Goal: Task Accomplishment & Management: Manage account settings

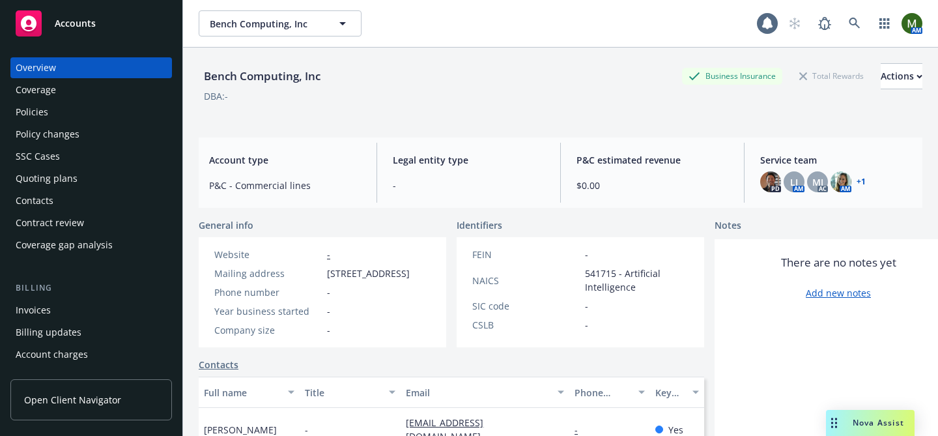
click at [70, 115] on div "Policies" at bounding box center [91, 112] width 151 height 21
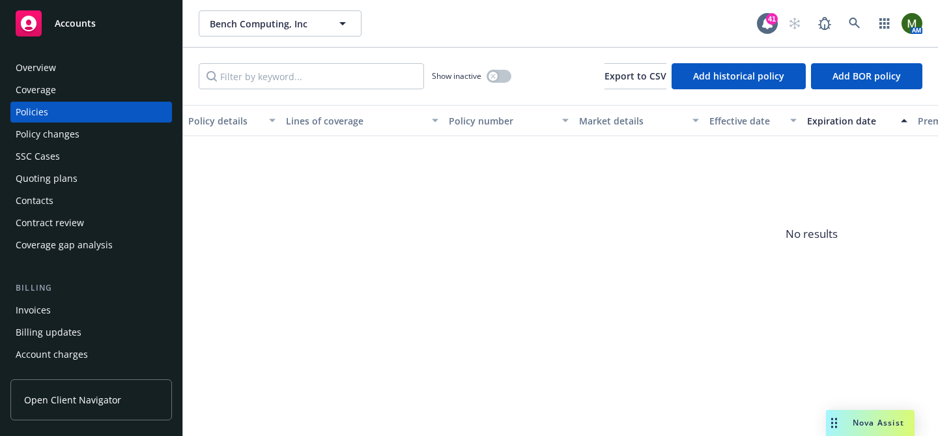
click at [87, 306] on div "Invoices" at bounding box center [91, 310] width 151 height 21
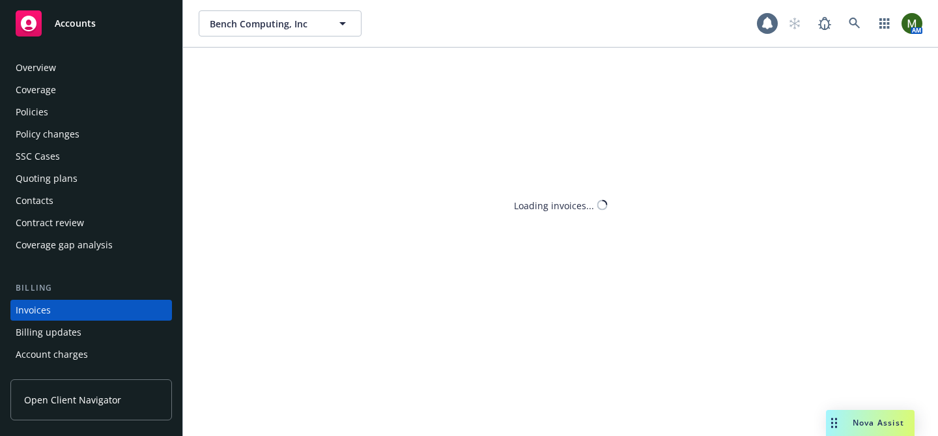
scroll to position [71, 0]
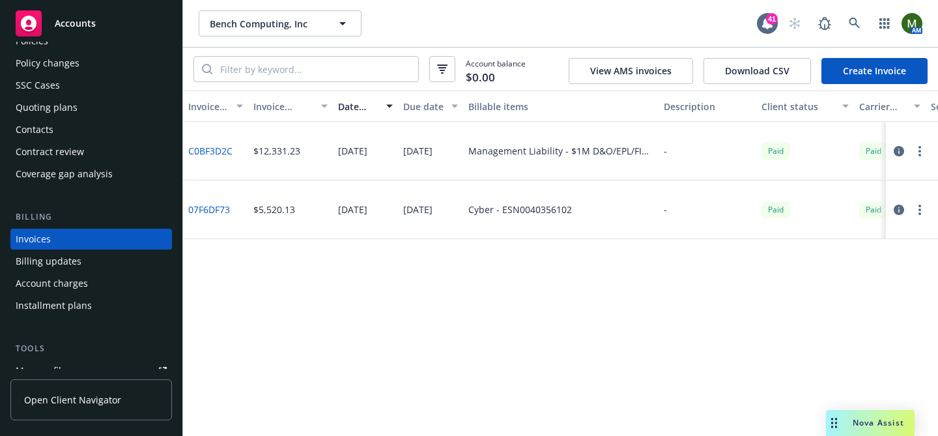
click at [845, 67] on link "Create Invoice" at bounding box center [874, 71] width 106 height 26
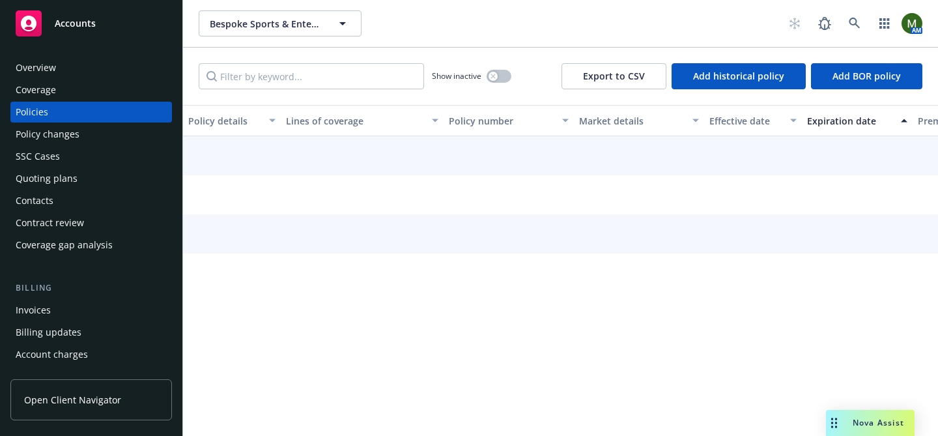
click at [53, 108] on div "Policies" at bounding box center [91, 112] width 151 height 21
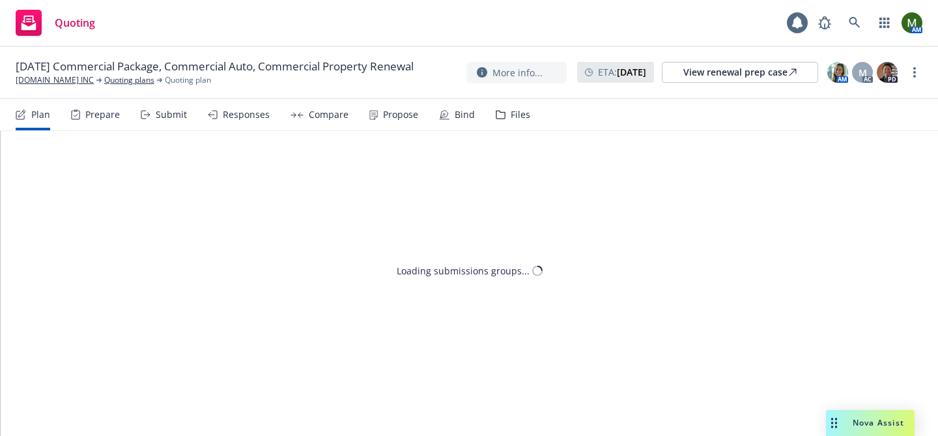
click at [449, 113] on div "Bind" at bounding box center [457, 114] width 36 height 31
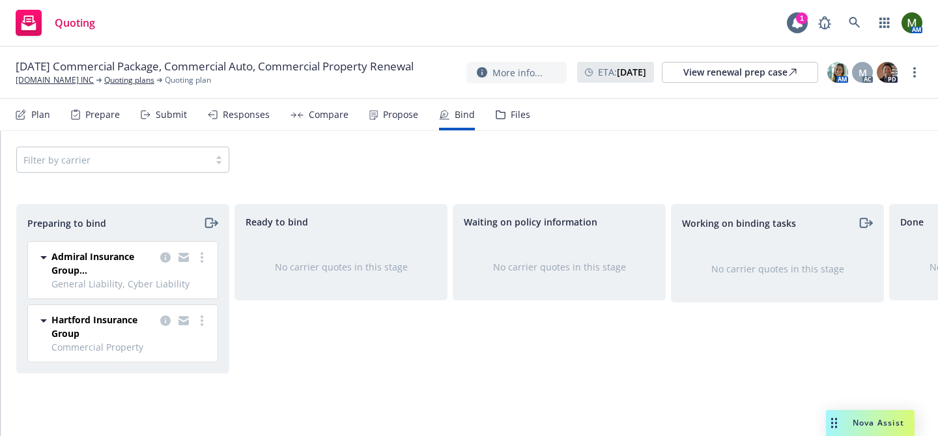
click at [502, 100] on div "Files" at bounding box center [513, 114] width 35 height 31
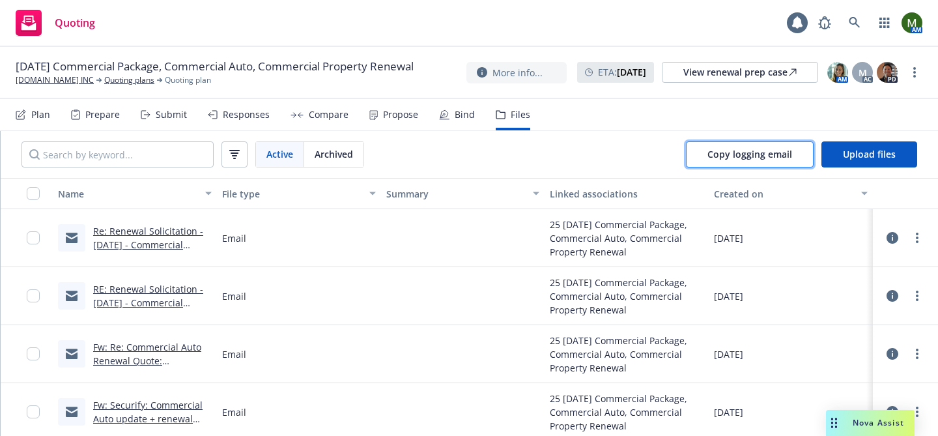
click at [755, 151] on span "Copy logging email" at bounding box center [749, 154] width 85 height 12
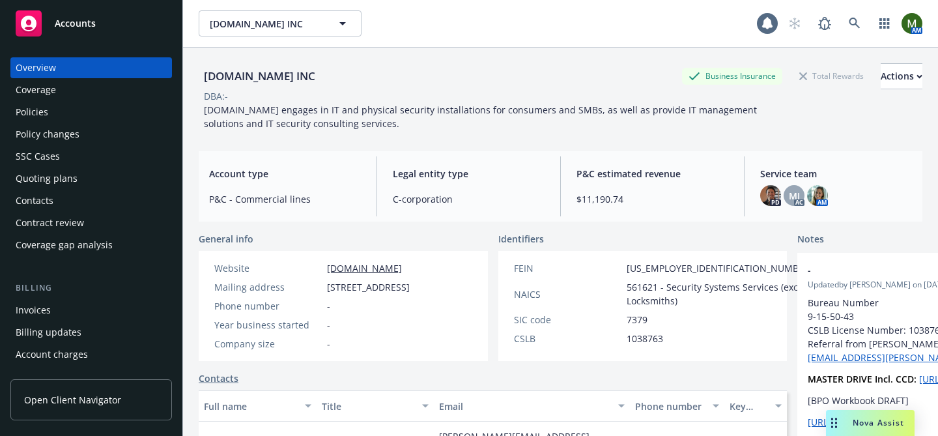
click at [66, 114] on div "Policies" at bounding box center [91, 112] width 151 height 21
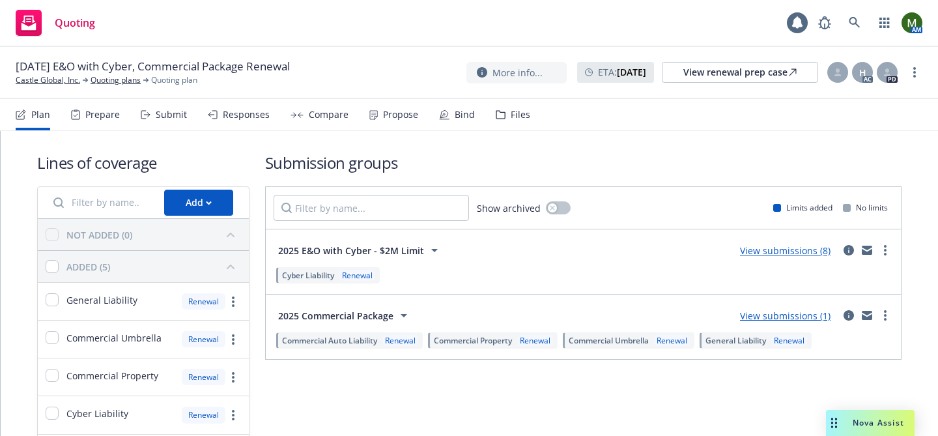
click at [486, 110] on div "Plan Prepare Submit Responses Compare Propose Bind Files" at bounding box center [273, 114] width 514 height 31
click at [447, 119] on div "Bind" at bounding box center [457, 114] width 36 height 31
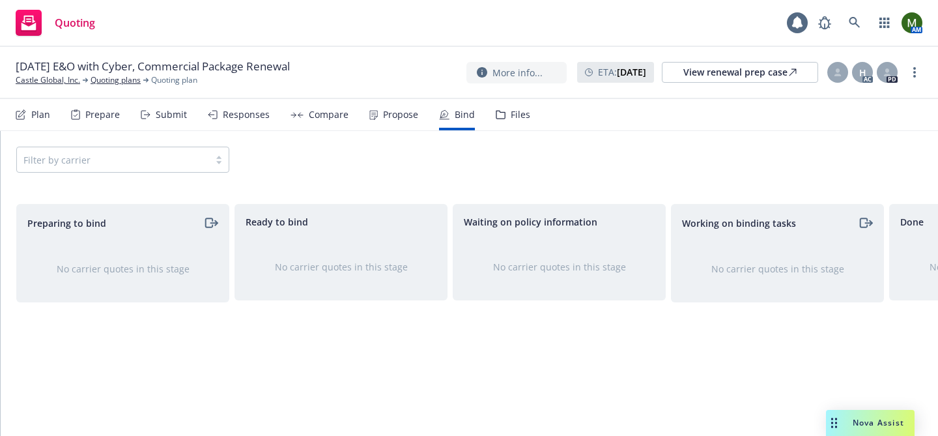
click at [516, 116] on div "Files" at bounding box center [521, 114] width 20 height 10
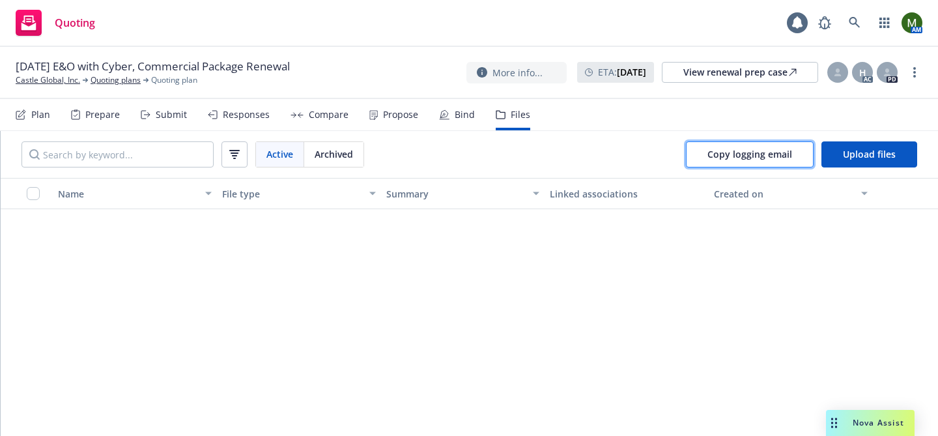
click at [733, 160] on span "Copy logging email" at bounding box center [749, 154] width 85 height 12
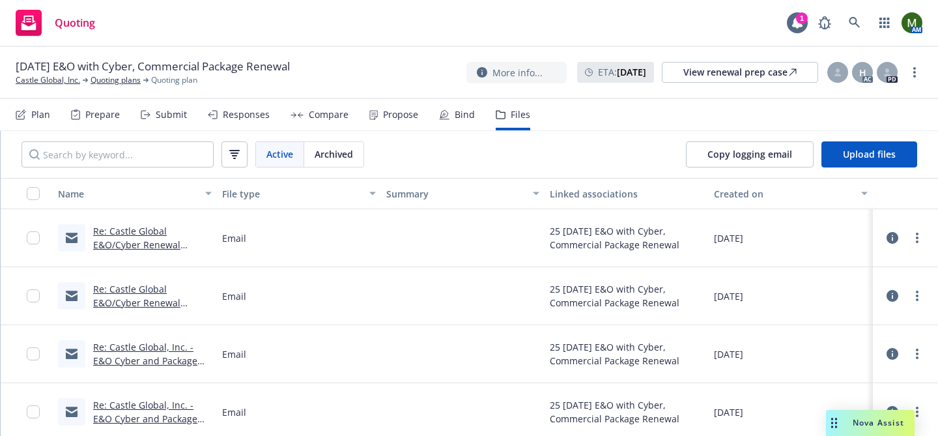
click at [442, 113] on icon at bounding box center [444, 114] width 10 height 10
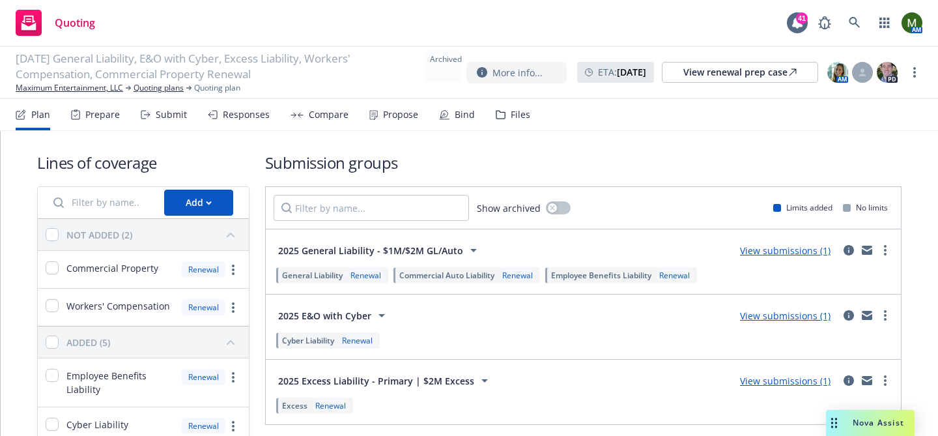
click at [389, 117] on div "Propose" at bounding box center [400, 114] width 35 height 10
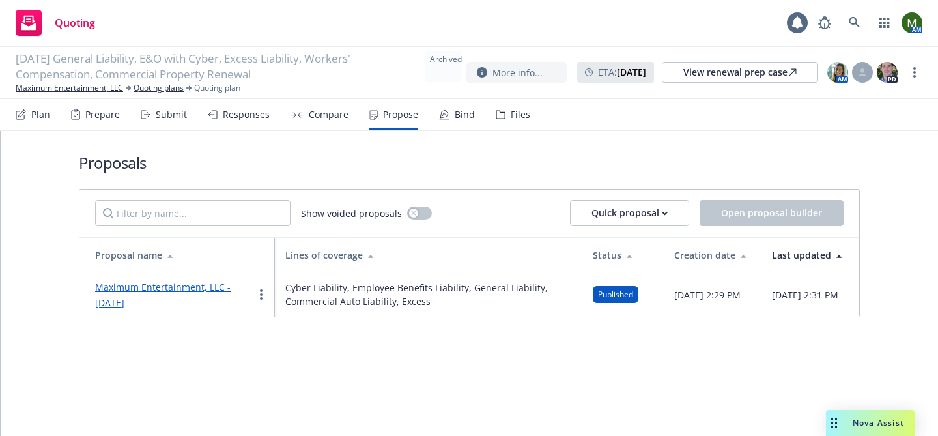
click at [220, 283] on link "Maximum Entertainment, LLC - September 2025" at bounding box center [162, 295] width 135 height 28
click at [243, 117] on div "Responses" at bounding box center [246, 114] width 47 height 10
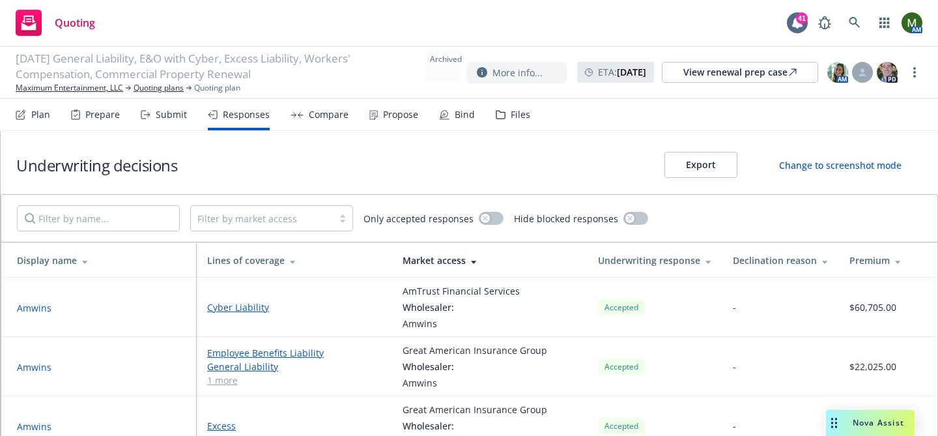
click at [49, 304] on button "Amwins" at bounding box center [34, 308] width 35 height 14
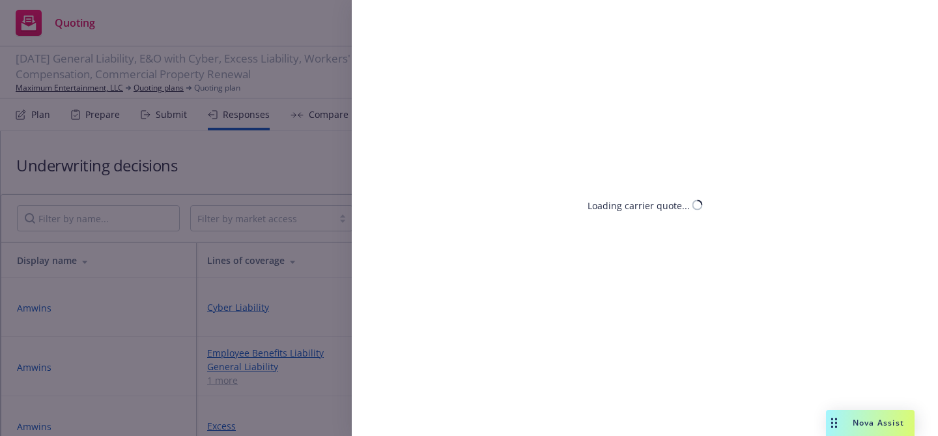
select select "CA"
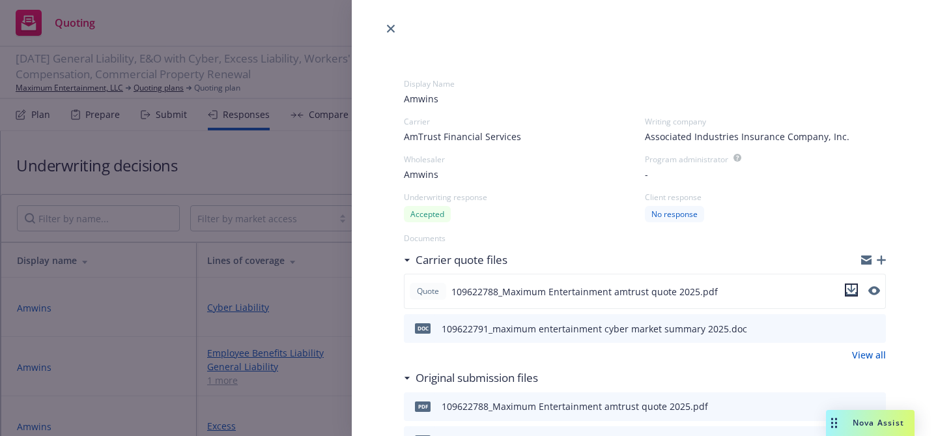
click at [851, 290] on icon "download file" at bounding box center [851, 289] width 8 height 8
click at [380, 24] on div at bounding box center [645, 18] width 586 height 36
click at [386, 28] on link "close" at bounding box center [391, 29] width 16 height 16
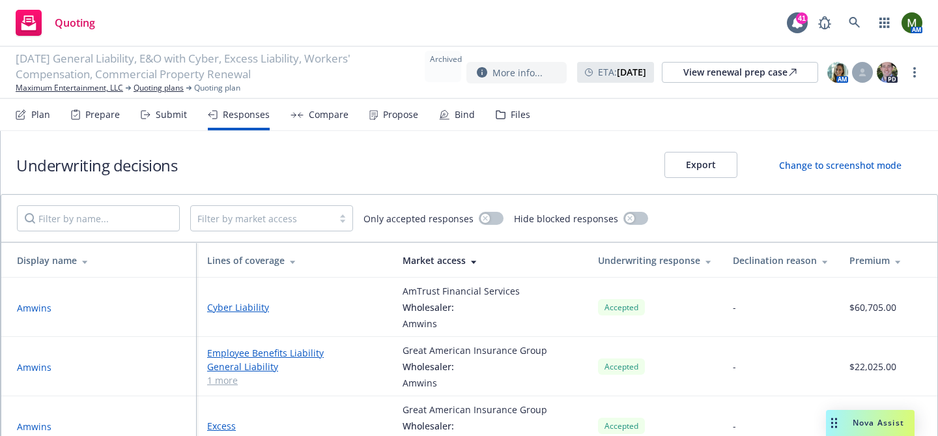
click at [464, 124] on div "Bind" at bounding box center [457, 114] width 36 height 31
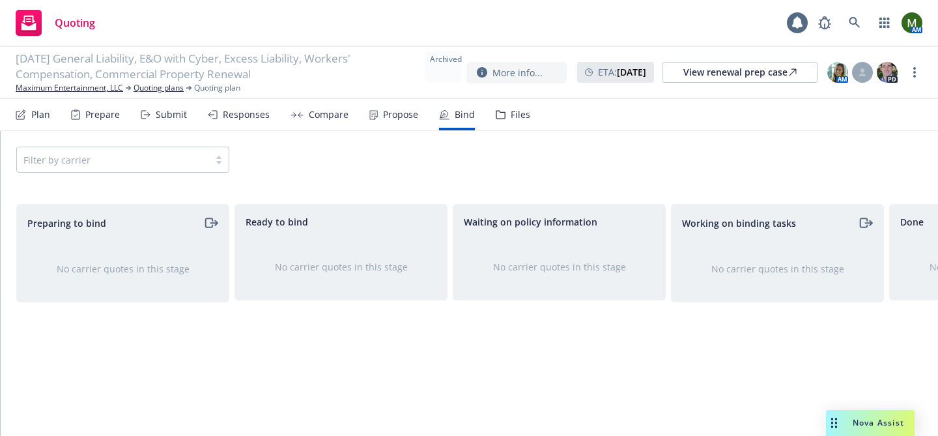
click at [387, 100] on div "Propose" at bounding box center [393, 114] width 49 height 31
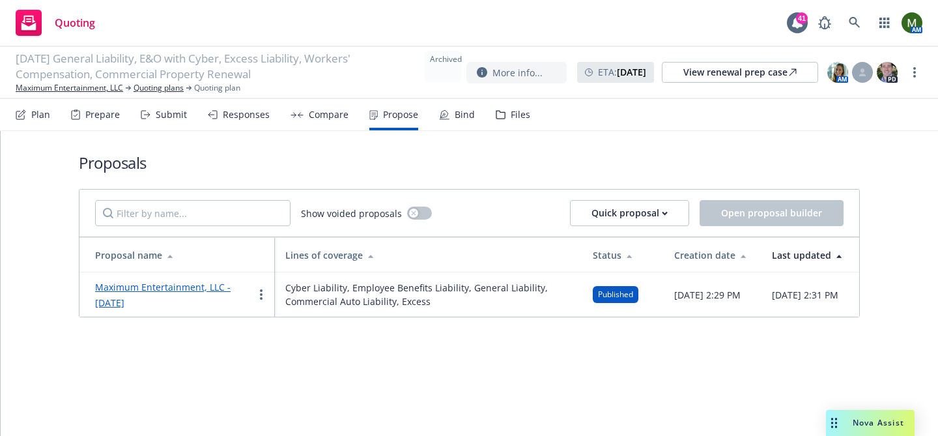
click at [204, 287] on link "Maximum Entertainment, LLC - September 2025" at bounding box center [162, 295] width 135 height 28
click at [501, 111] on div "Files" at bounding box center [513, 114] width 35 height 31
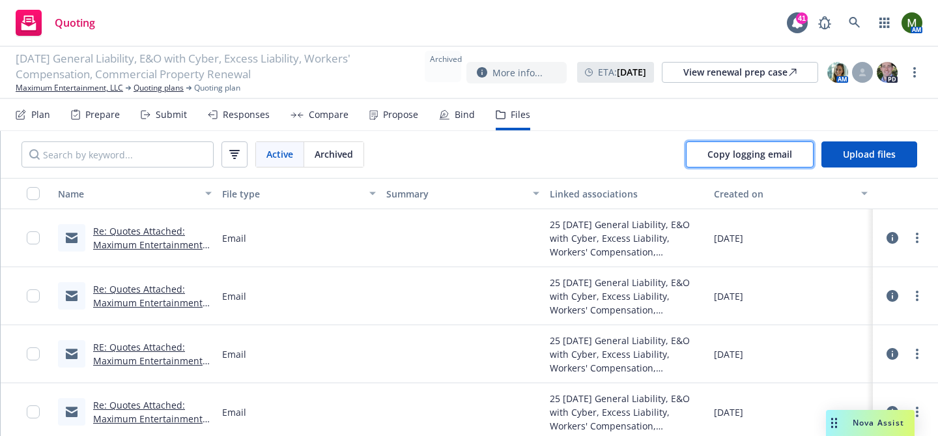
click at [768, 162] on button "Copy logging email" at bounding box center [750, 154] width 128 height 26
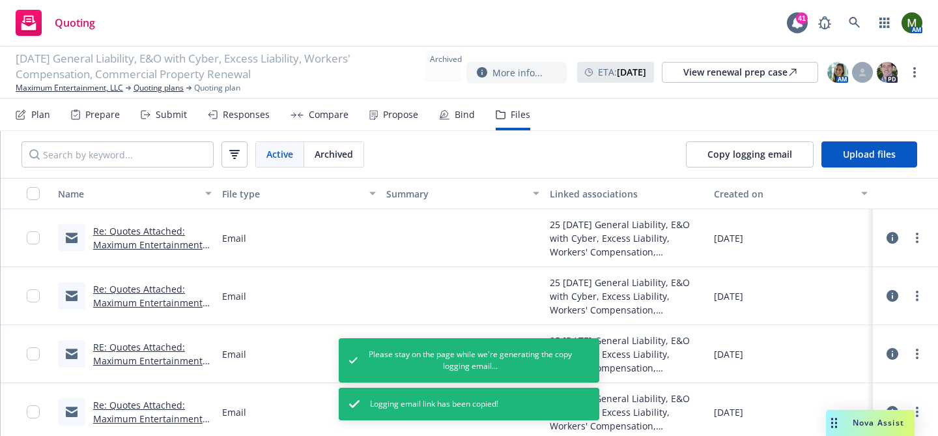
click at [395, 112] on div "Propose" at bounding box center [400, 114] width 35 height 10
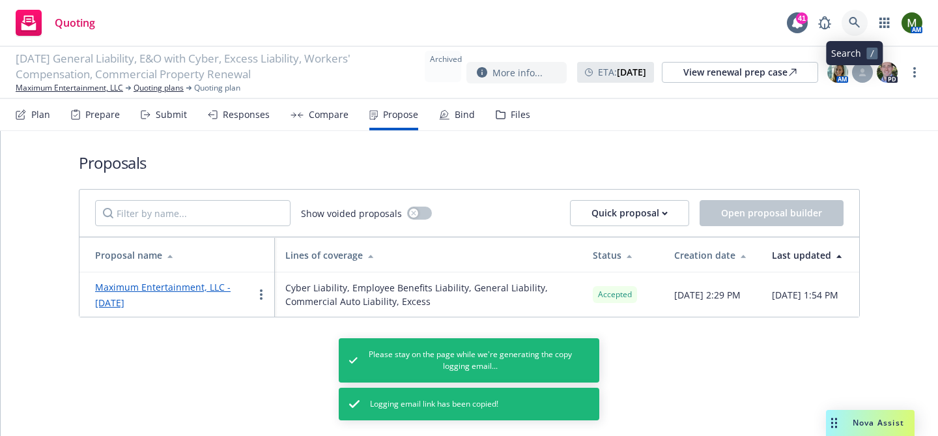
click at [858, 19] on icon at bounding box center [855, 23] width 12 height 12
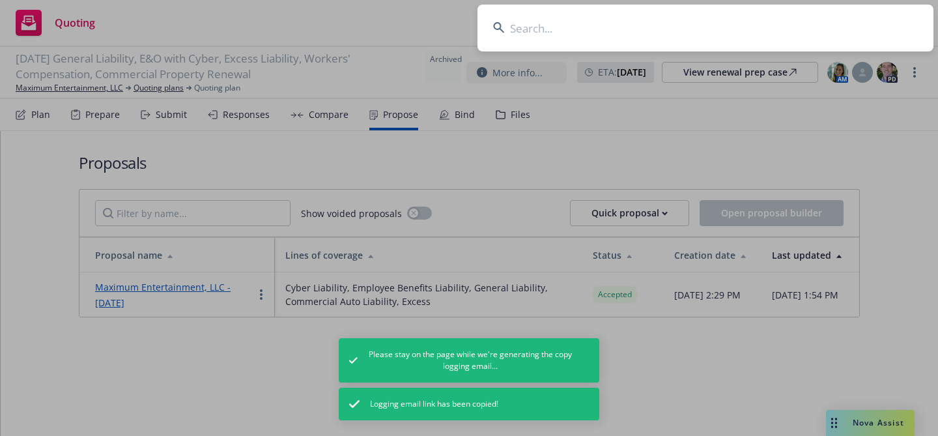
type input "support+8cb4af50-3aaa-4a60-bb30-27e45b22ff4e@newfront.com"
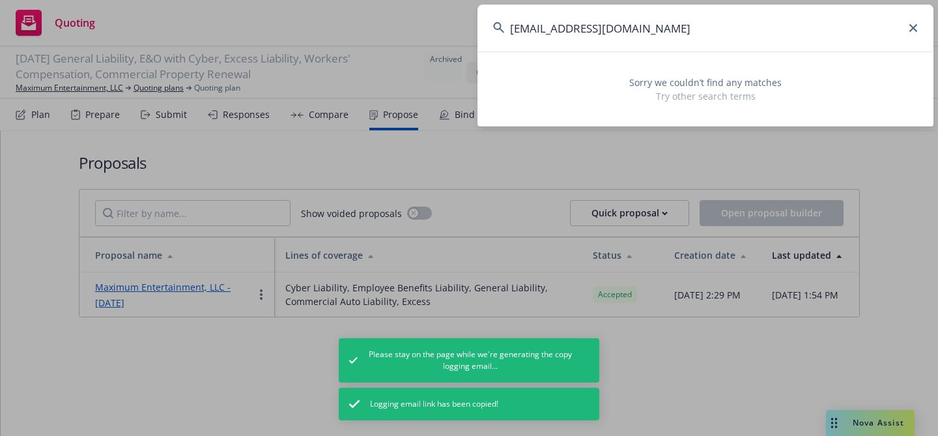
click at [688, 27] on input "support+8cb4af50-3aaa-4a60-bb30-27e45b22ff4e@newfront.com" at bounding box center [705, 28] width 456 height 47
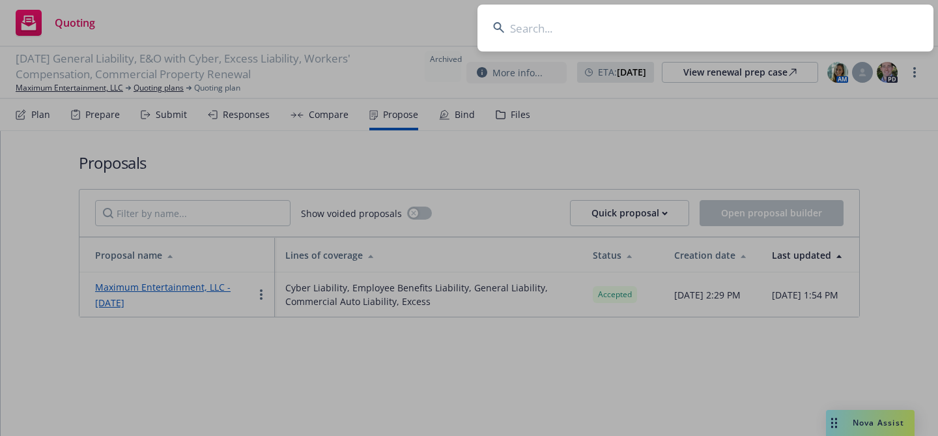
paste input "bmclaughlin@sdvsk12.org"
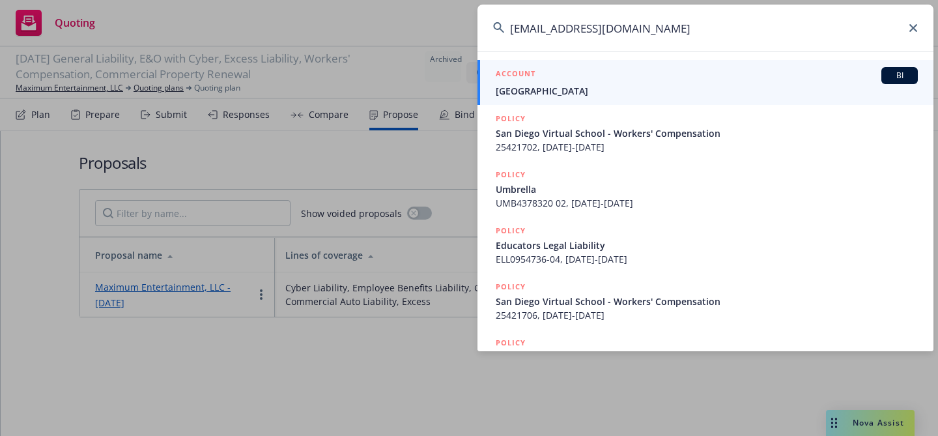
type input "bmclaughlin@sdvsk12.org"
click at [548, 81] on div "ACCOUNT BI" at bounding box center [707, 75] width 422 height 17
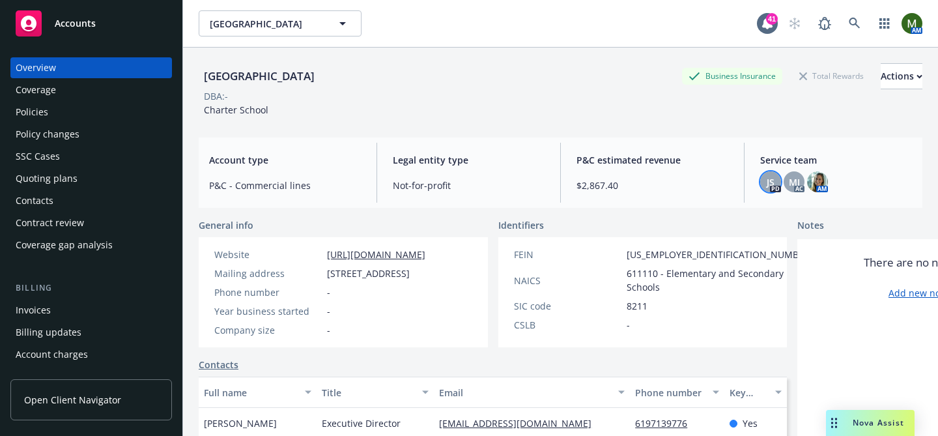
click at [764, 182] on div "JS" at bounding box center [770, 181] width 21 height 21
click at [851, 31] on link at bounding box center [854, 23] width 26 height 26
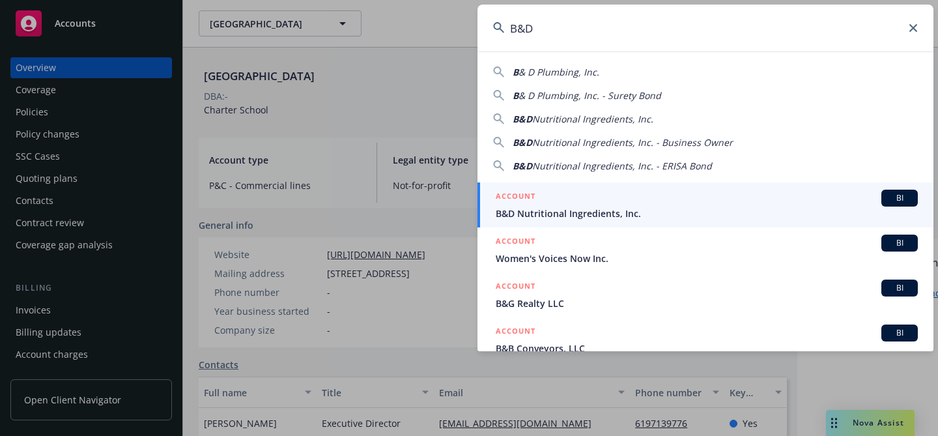
type input "B&D"
click at [537, 193] on div "ACCOUNT BI" at bounding box center [707, 198] width 422 height 17
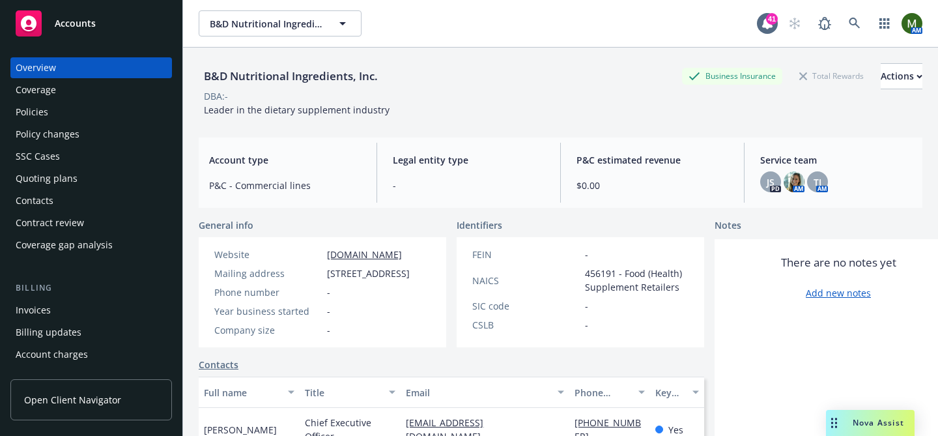
click at [78, 111] on div "Policies" at bounding box center [91, 112] width 151 height 21
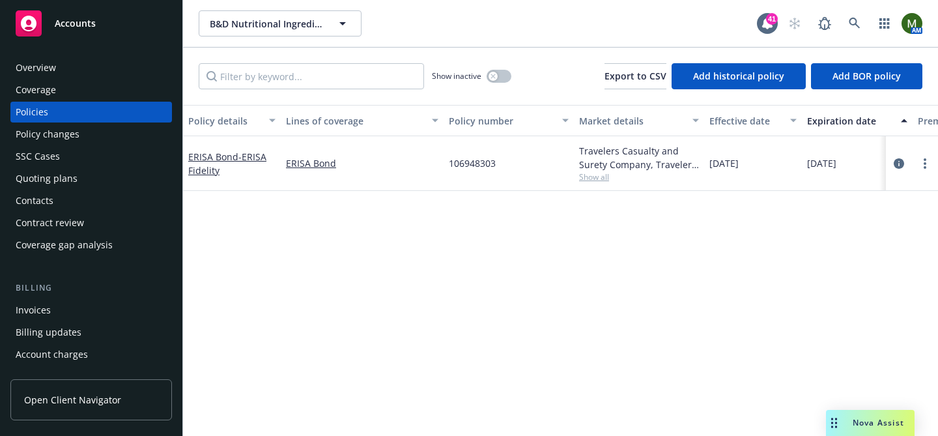
click at [505, 85] on div "Show inactive" at bounding box center [471, 76] width 79 height 26
click at [501, 77] on button "button" at bounding box center [498, 76] width 25 height 13
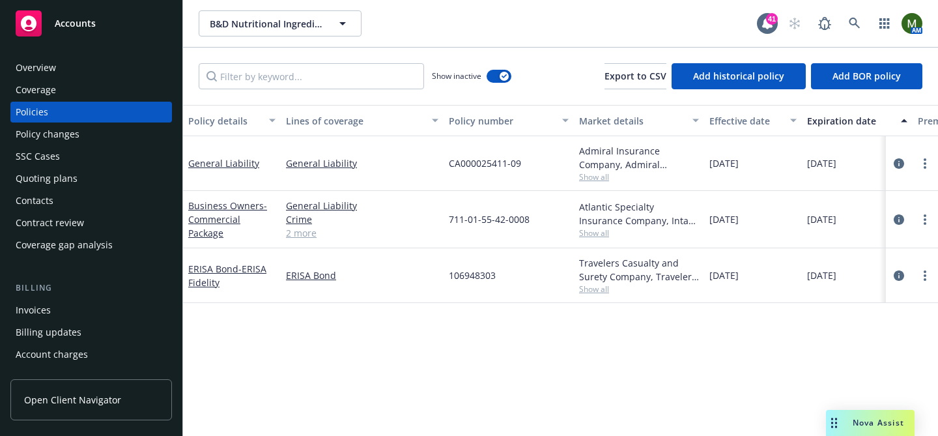
click at [475, 164] on span "CA000025411-09" at bounding box center [485, 163] width 72 height 14
copy span "CA000025411-09"
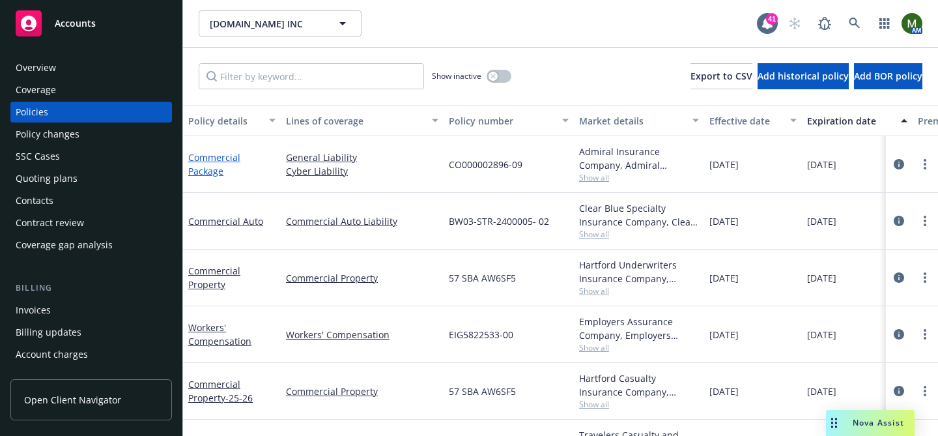
click at [223, 158] on link "Commercial Package" at bounding box center [214, 164] width 52 height 26
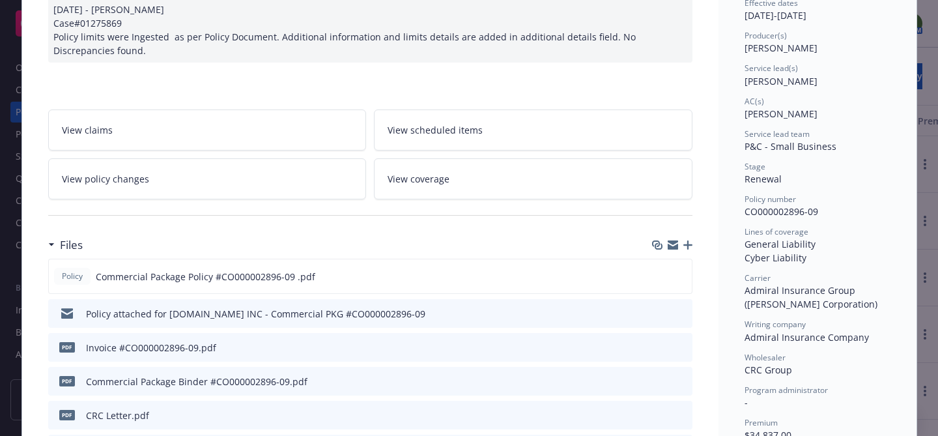
scroll to position [148, 0]
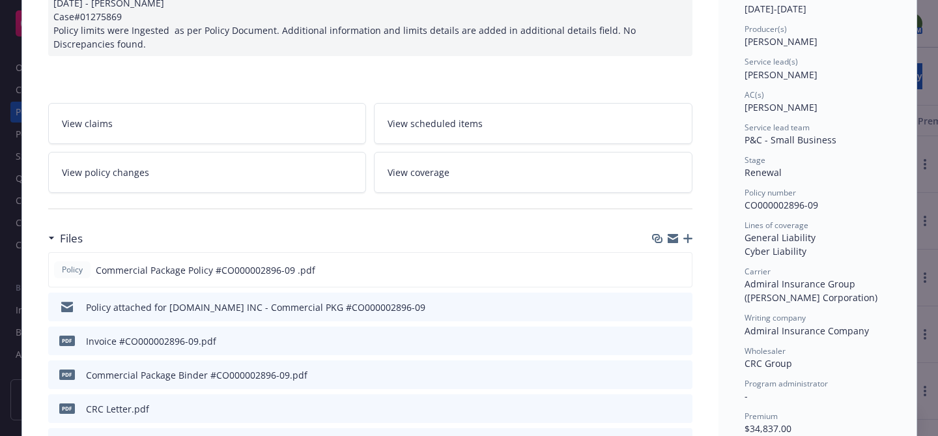
click at [782, 204] on span "CO000002896-09" at bounding box center [781, 205] width 74 height 12
copy span "CO000002896-09"
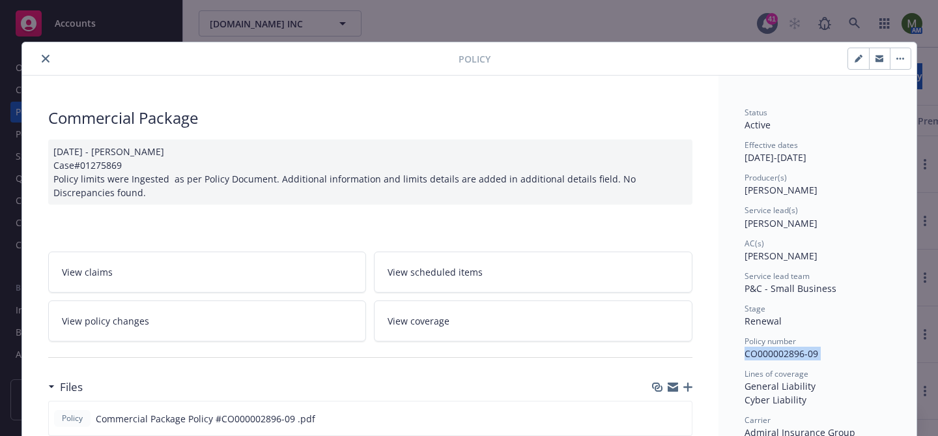
click at [46, 53] on button "close" at bounding box center [46, 59] width 16 height 16
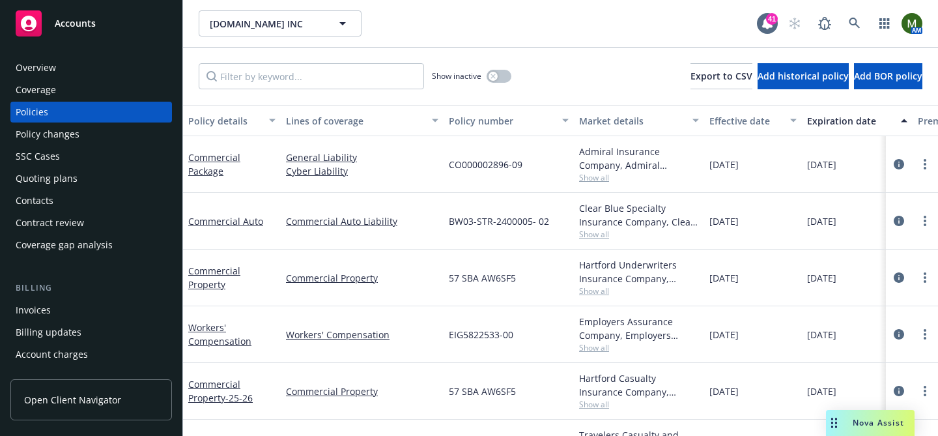
click at [480, 164] on span "CO000002896-09" at bounding box center [486, 165] width 74 height 14
copy span "CO000002896-09"
click at [65, 178] on div "Quoting plans" at bounding box center [47, 178] width 62 height 21
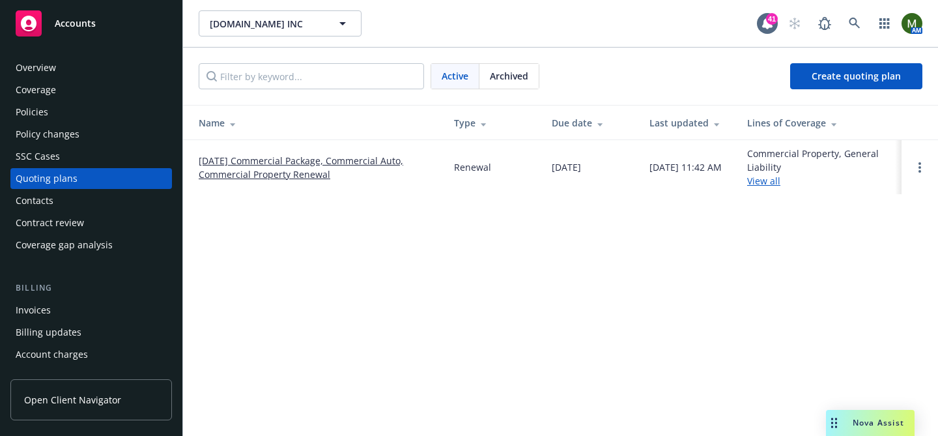
click at [233, 161] on link "09/20/25 Commercial Package, Commercial Auto, Commercial Property Renewal" at bounding box center [316, 167] width 234 height 27
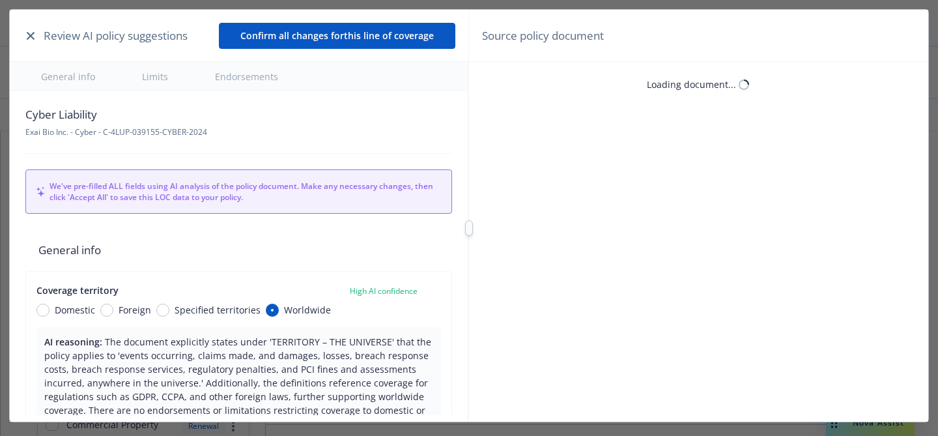
type textarea "x"
click at [33, 37] on icon "button" at bounding box center [31, 36] width 8 height 8
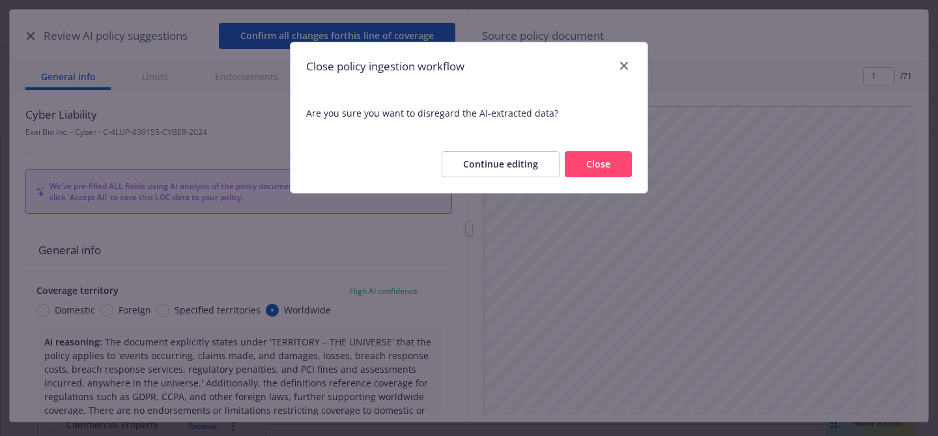
click at [597, 158] on button "Close" at bounding box center [598, 164] width 67 height 26
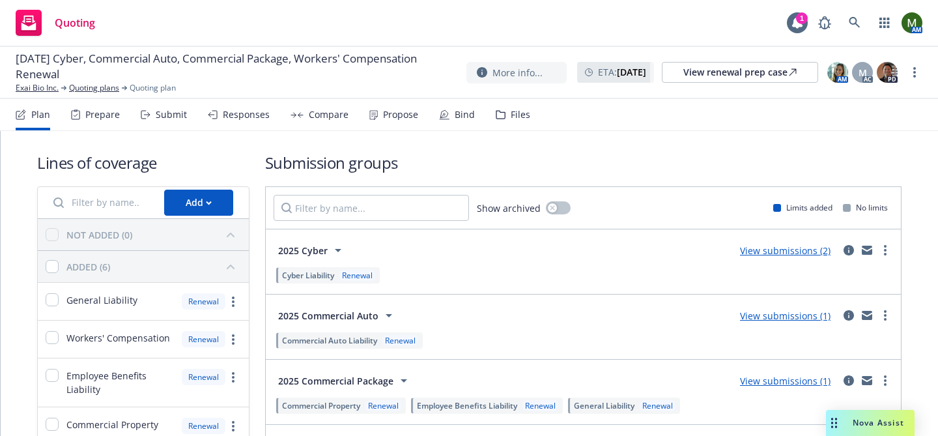
click at [231, 122] on div "Responses" at bounding box center [239, 114] width 62 height 31
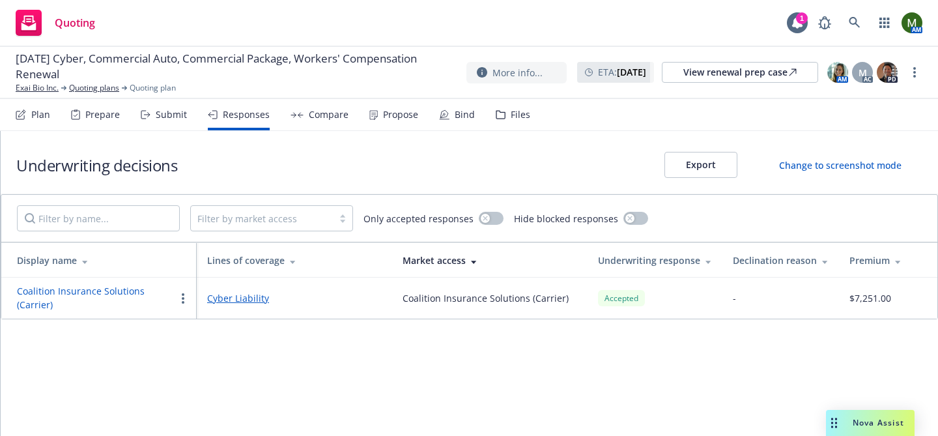
click at [109, 286] on button "Coalition Insurance Solutions (Carrier)" at bounding box center [96, 297] width 158 height 27
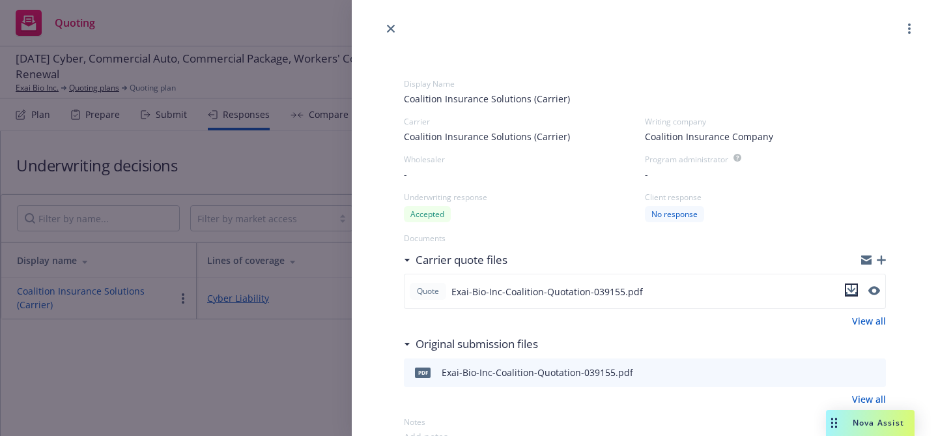
click at [852, 287] on icon "download file" at bounding box center [851, 290] width 10 height 10
click at [871, 291] on icon "preview file" at bounding box center [873, 290] width 12 height 9
click at [389, 27] on icon "close" at bounding box center [391, 29] width 8 height 8
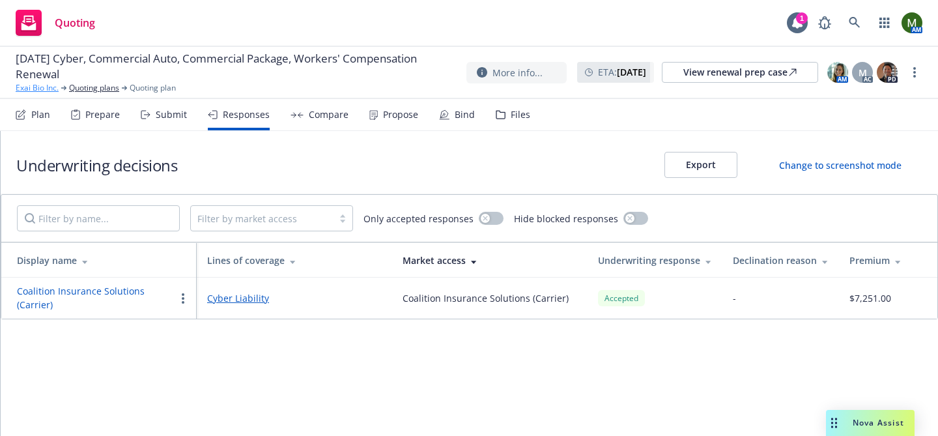
click at [48, 91] on link "Exai Bio Inc." at bounding box center [37, 88] width 43 height 12
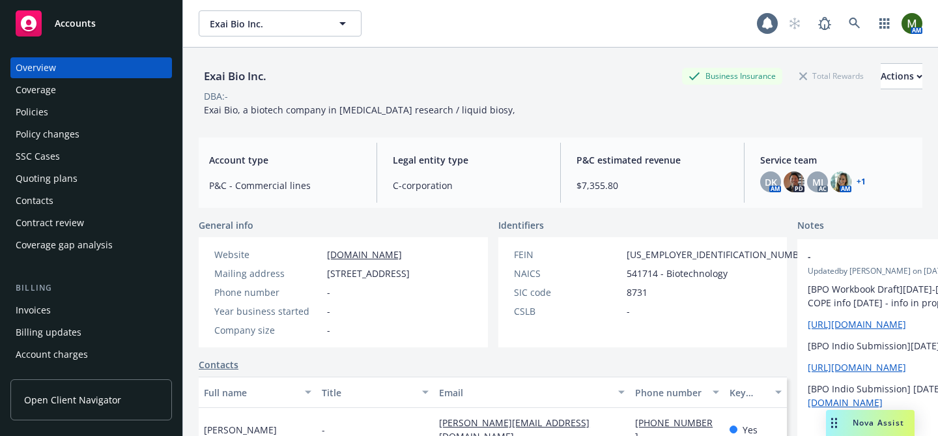
click at [216, 78] on div "Exai Bio Inc." at bounding box center [235, 76] width 73 height 17
copy div "Exai Bio Inc."
click at [107, 177] on div "Quoting plans" at bounding box center [91, 178] width 151 height 21
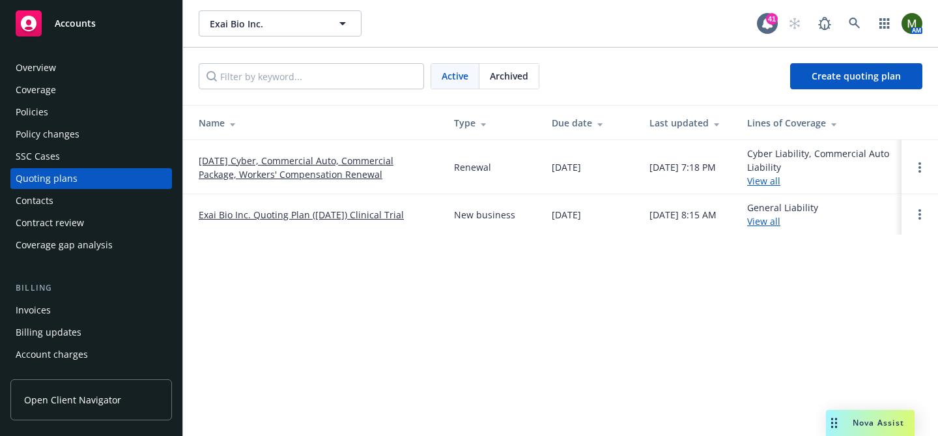
click at [227, 158] on link "09/23/25 Cyber, Commercial Auto, Commercial Package, Workers' Compensation Rene…" at bounding box center [316, 167] width 234 height 27
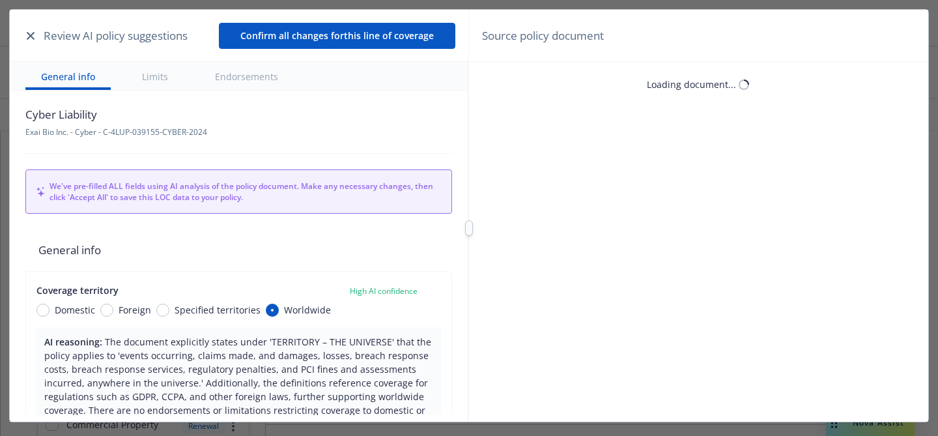
type textarea "x"
click at [30, 33] on icon "button" at bounding box center [31, 36] width 8 height 8
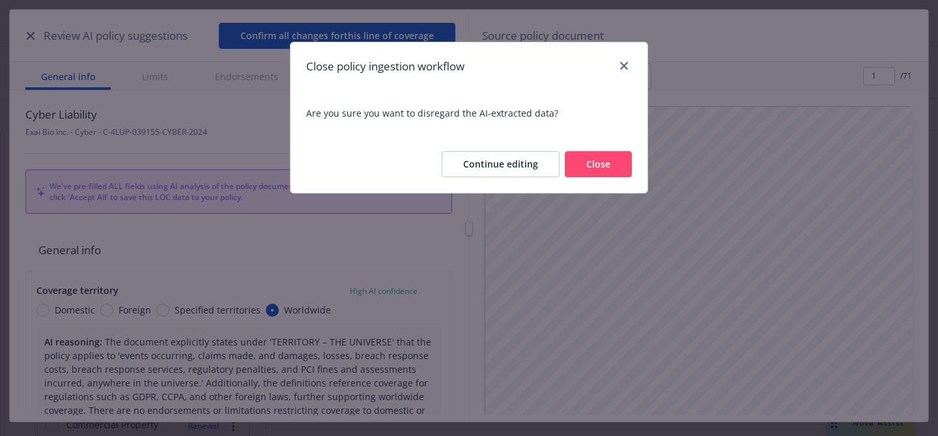
click at [575, 168] on button "Close" at bounding box center [598, 164] width 67 height 26
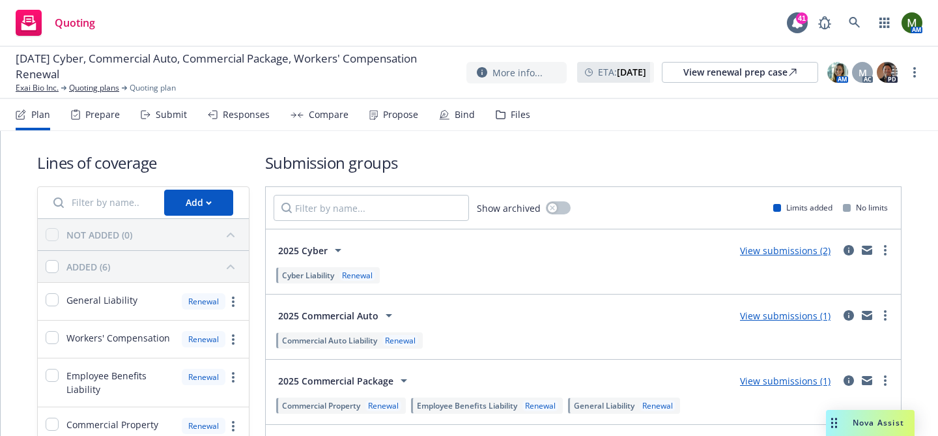
click at [466, 118] on div "Bind" at bounding box center [465, 114] width 20 height 10
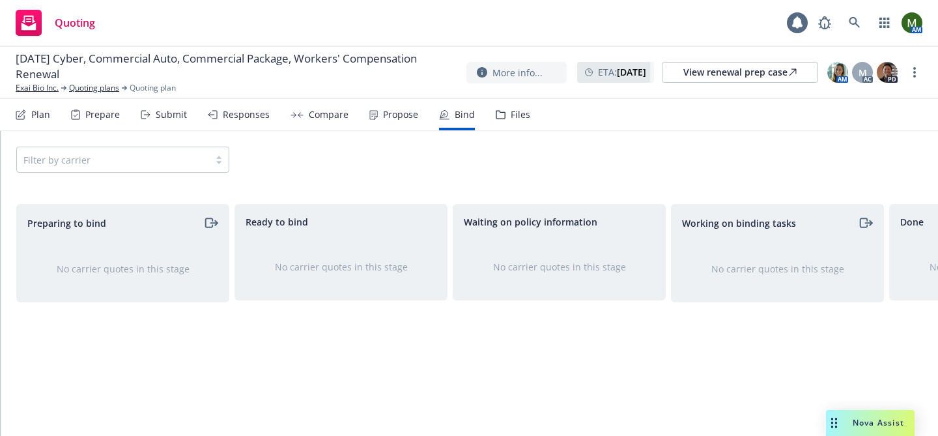
click at [496, 117] on icon at bounding box center [501, 114] width 10 height 9
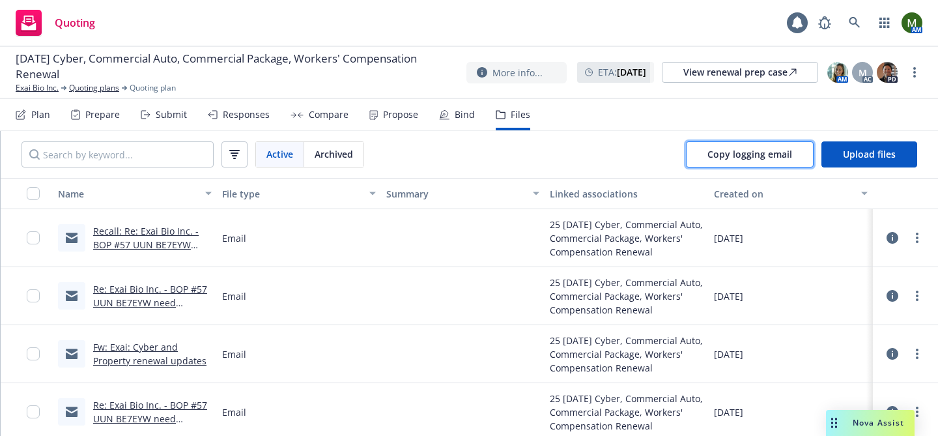
click at [705, 148] on button "Copy logging email" at bounding box center [750, 154] width 128 height 26
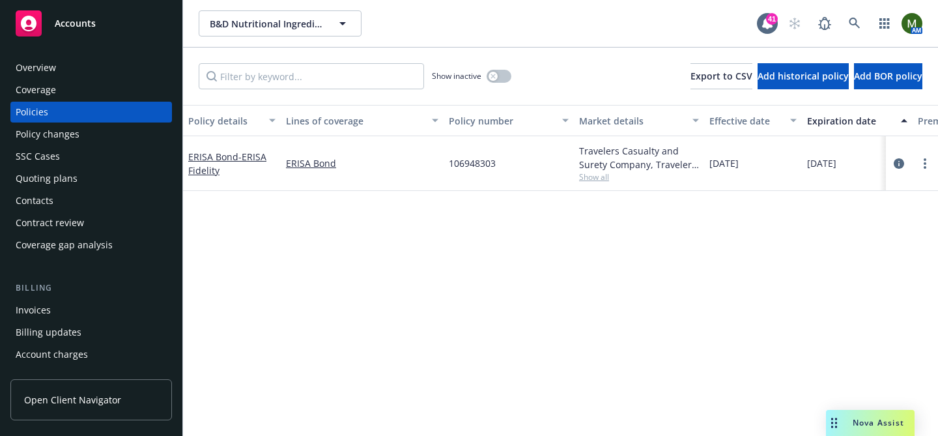
click at [81, 172] on div "Quoting plans" at bounding box center [91, 178] width 151 height 21
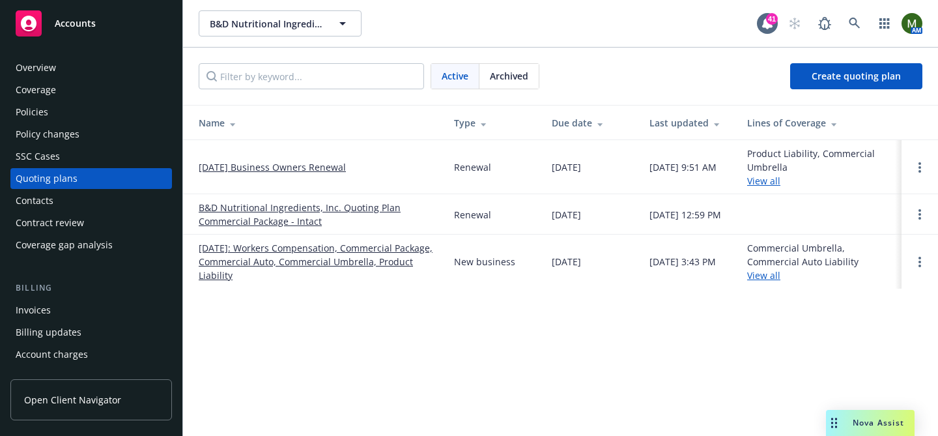
click at [317, 165] on link "[DATE] Business Owners Renewal" at bounding box center [272, 167] width 147 height 14
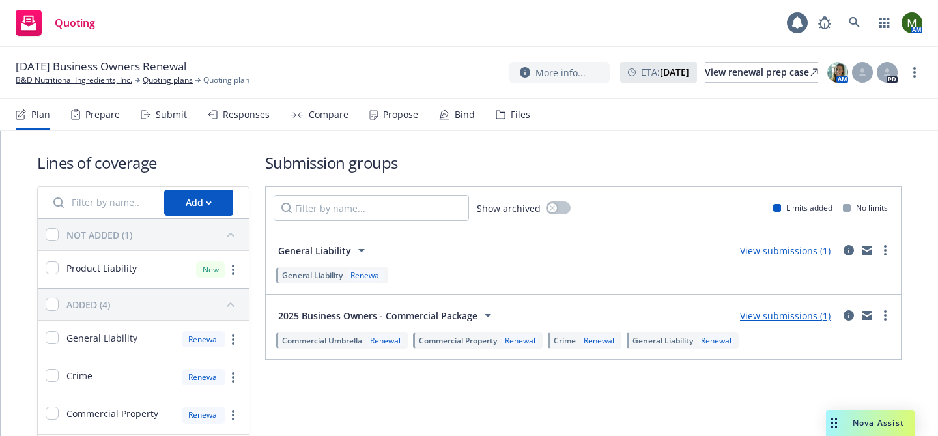
click at [442, 123] on div "Bind" at bounding box center [457, 114] width 36 height 31
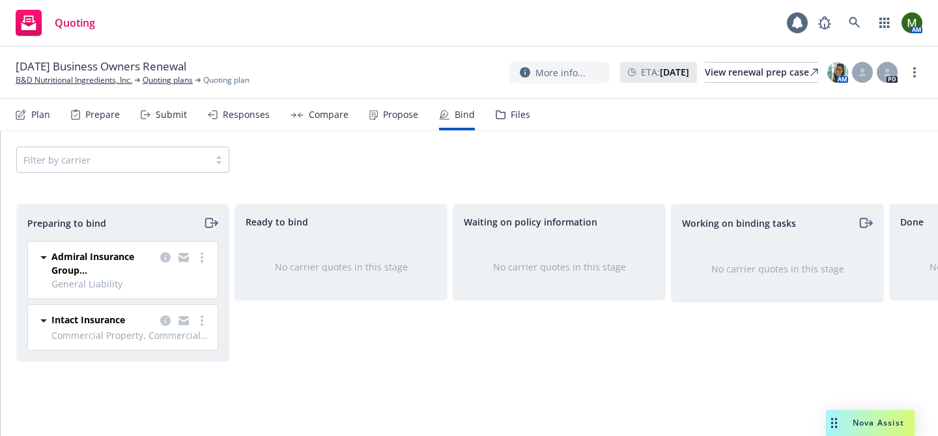
click at [214, 221] on icon "moveRight" at bounding box center [210, 223] width 15 height 16
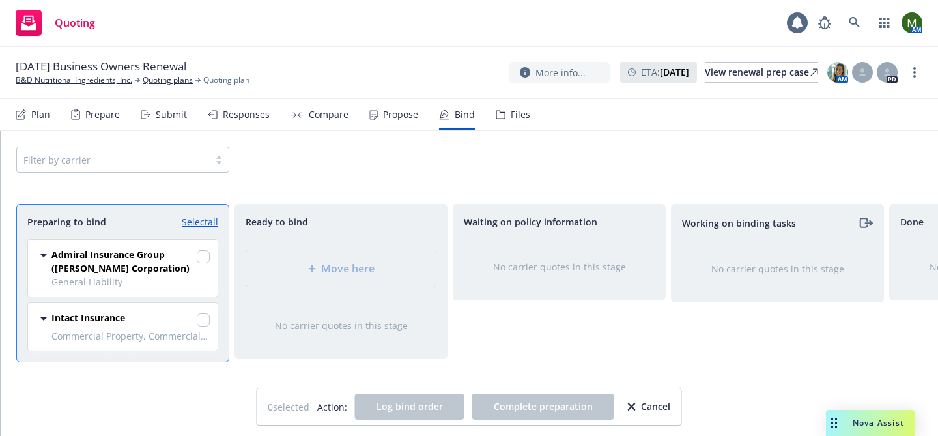
click at [214, 221] on link "Select all" at bounding box center [200, 222] width 36 height 14
checkbox input "true"
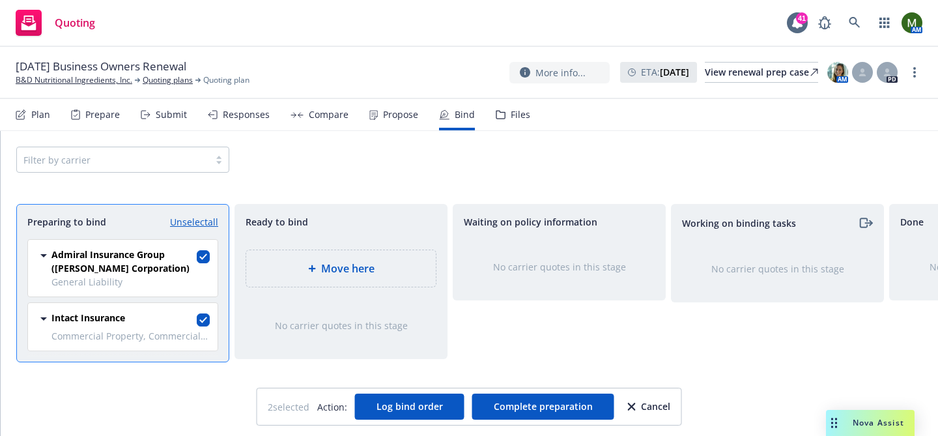
click at [381, 270] on div "Move here" at bounding box center [341, 268] width 169 height 16
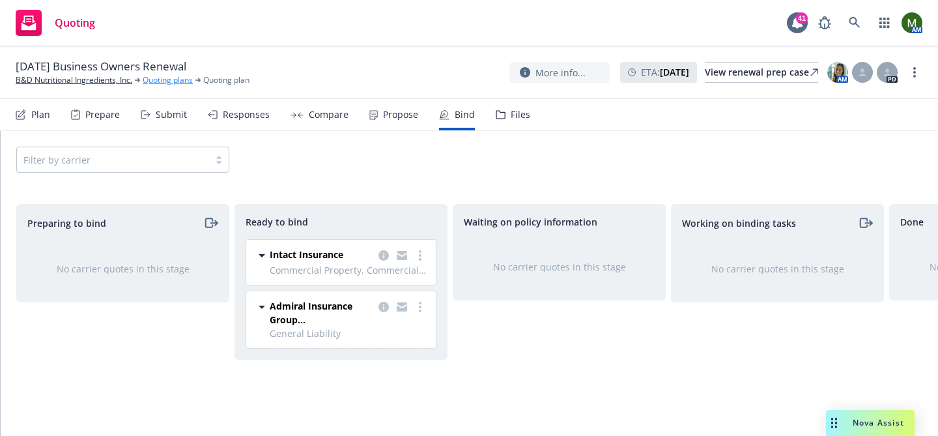
click at [163, 81] on link "Quoting plans" at bounding box center [168, 80] width 50 height 12
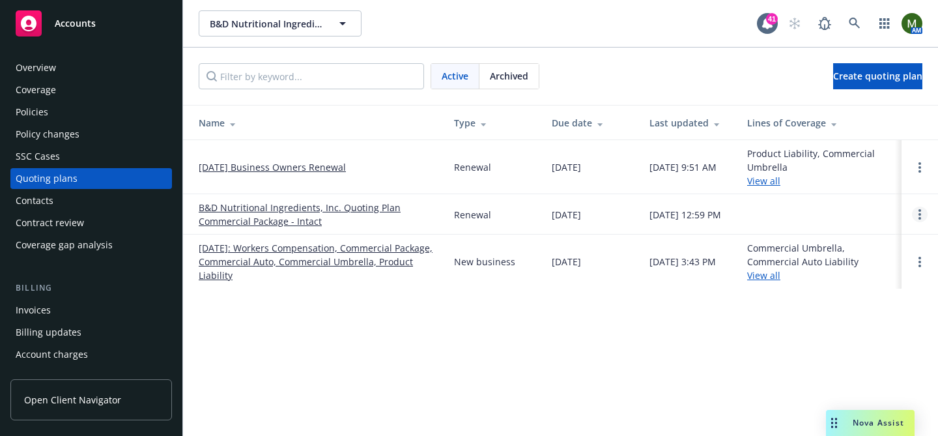
click at [917, 213] on link "Open options" at bounding box center [920, 214] width 16 height 16
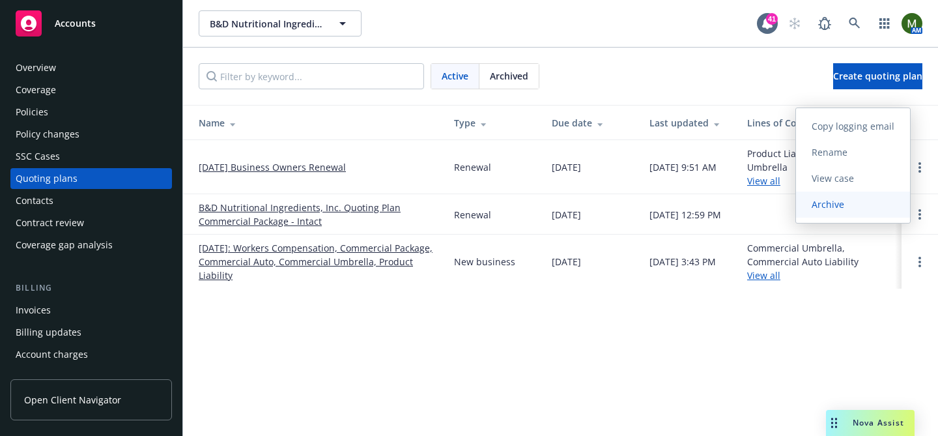
click at [845, 203] on span "Archive" at bounding box center [828, 204] width 64 height 12
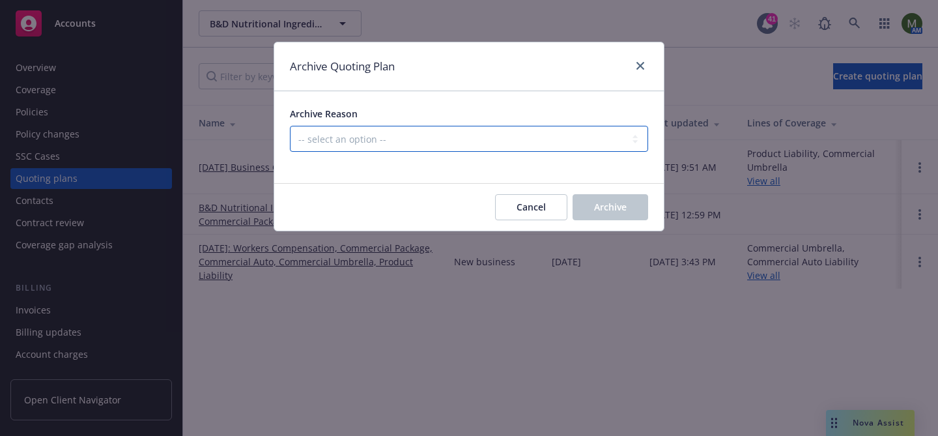
click at [527, 139] on select "-- select an option -- All policies in this renewal plan are auto-renewed Creat…" at bounding box center [469, 139] width 358 height 26
select select "ARCHIVED_DUPLICATE"
click at [290, 126] on select "-- select an option -- All policies in this renewal plan are auto-renewed Creat…" at bounding box center [469, 139] width 358 height 26
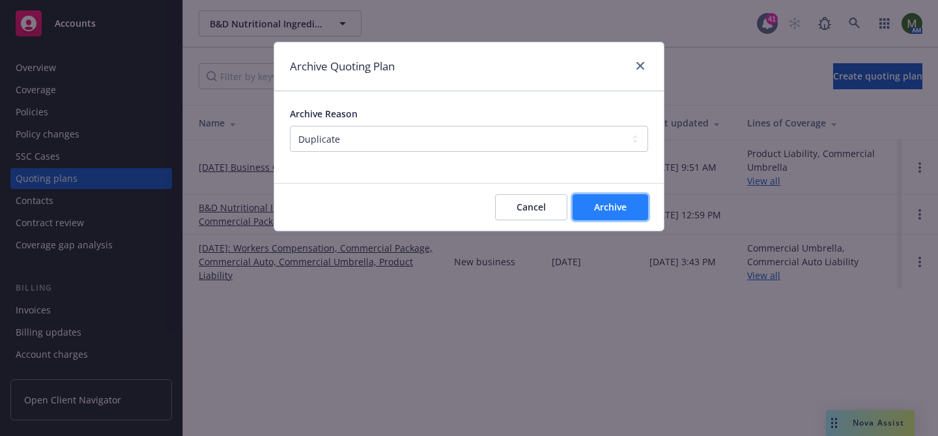
click at [616, 211] on span "Archive" at bounding box center [610, 207] width 33 height 12
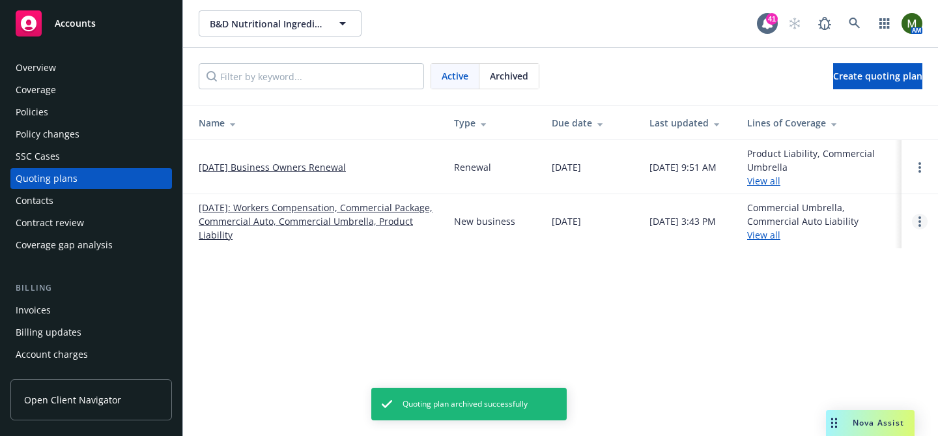
click at [920, 219] on icon "Open options" at bounding box center [919, 221] width 3 height 10
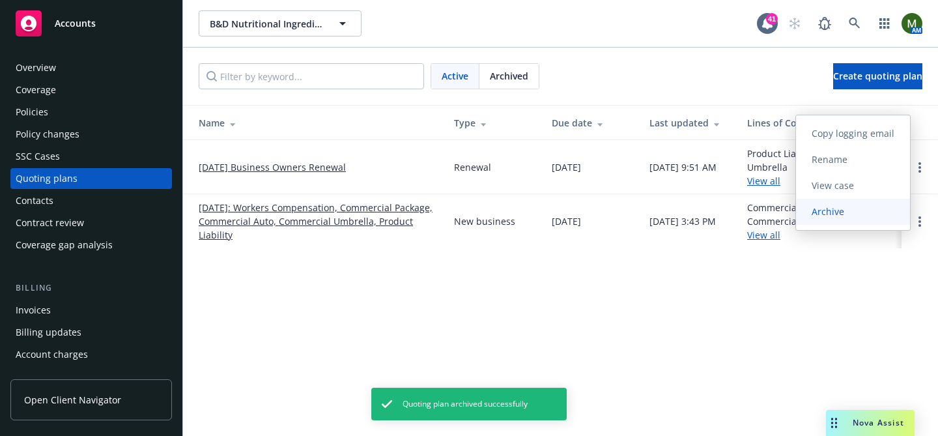
click at [854, 207] on span "Archive" at bounding box center [828, 211] width 64 height 12
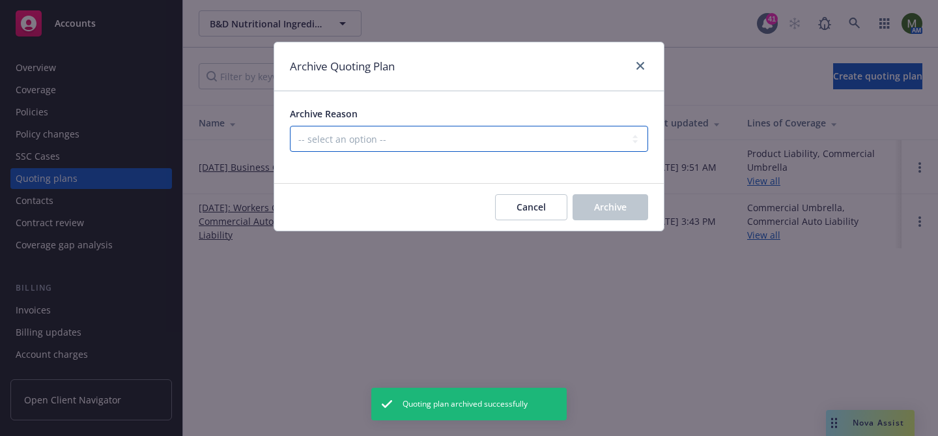
click at [542, 138] on select "-- select an option -- Created by error Duplicate New business opportunity lost…" at bounding box center [469, 139] width 358 height 26
select select "ARCHIVED_DUPLICATE"
click at [290, 126] on select "-- select an option -- Created by error Duplicate New business opportunity lost…" at bounding box center [469, 139] width 358 height 26
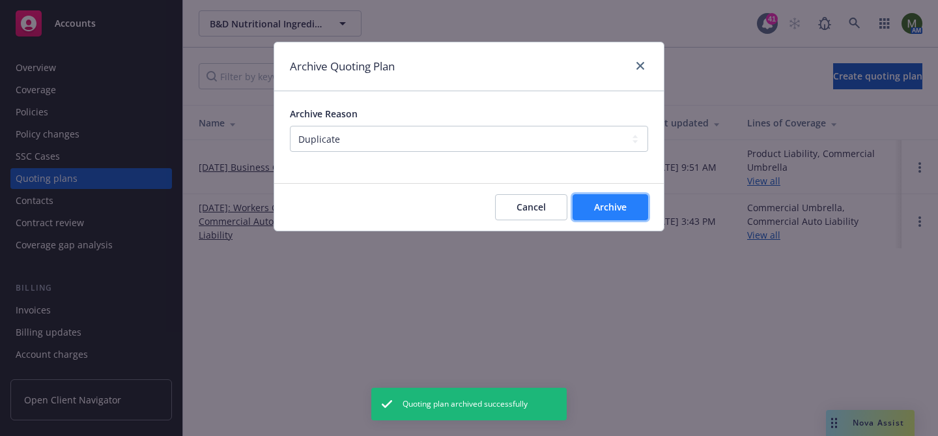
click at [627, 202] on button "Archive" at bounding box center [610, 207] width 76 height 26
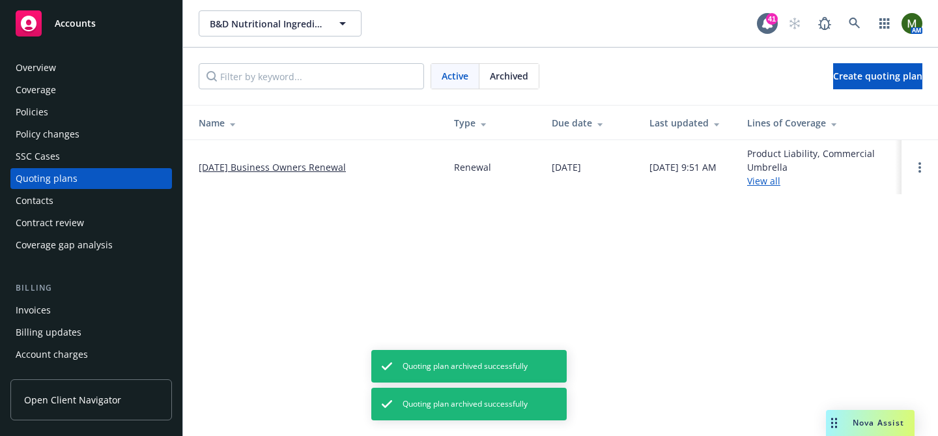
click at [259, 167] on link "[DATE] Business Owners Renewal" at bounding box center [272, 167] width 147 height 14
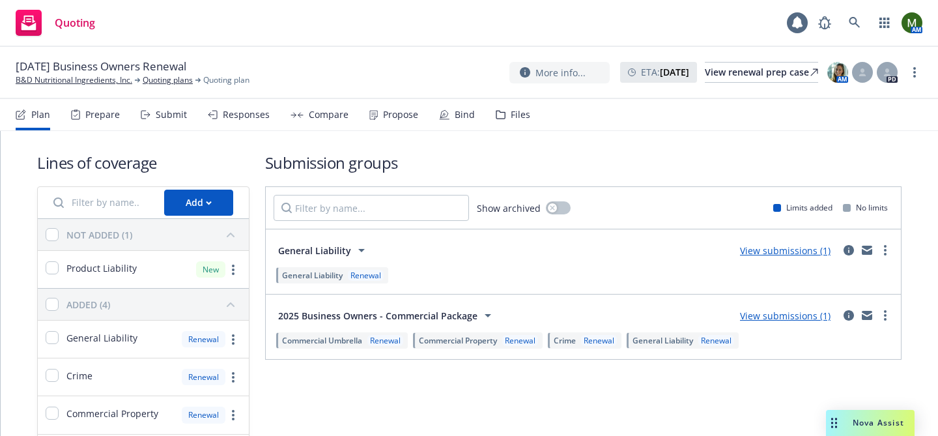
click at [455, 115] on div "Bind" at bounding box center [465, 114] width 20 height 10
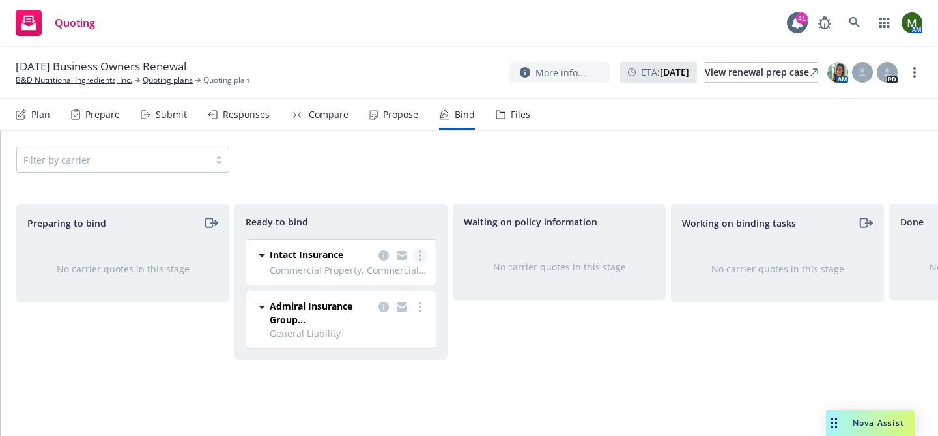
click at [417, 257] on link "more" at bounding box center [420, 255] width 16 height 16
click at [399, 272] on link "Log bind order" at bounding box center [368, 282] width 118 height 26
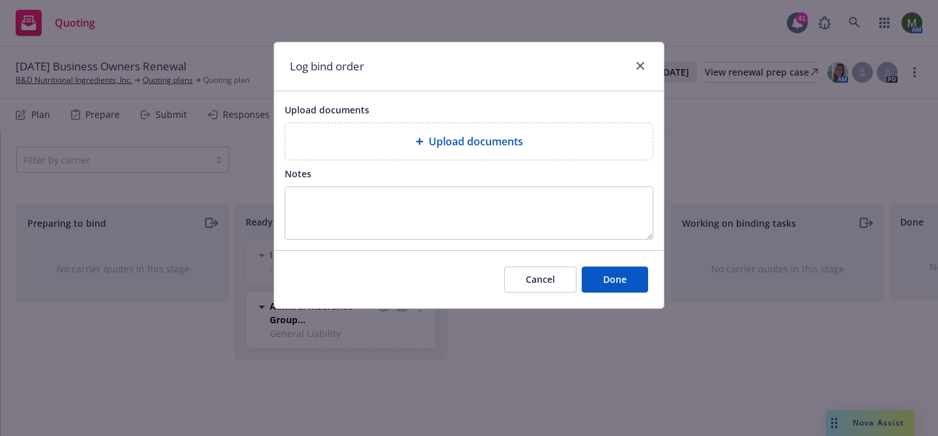
click at [604, 295] on div "Cancel Done" at bounding box center [468, 279] width 389 height 58
click at [605, 290] on button "Done" at bounding box center [615, 279] width 66 height 26
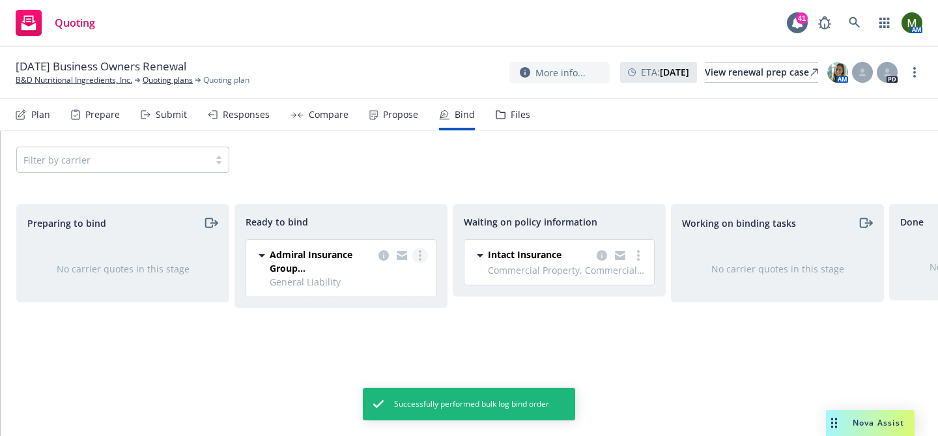
click at [425, 254] on link "more" at bounding box center [420, 255] width 16 height 16
click at [393, 285] on span "Log bind order" at bounding box center [357, 282] width 96 height 12
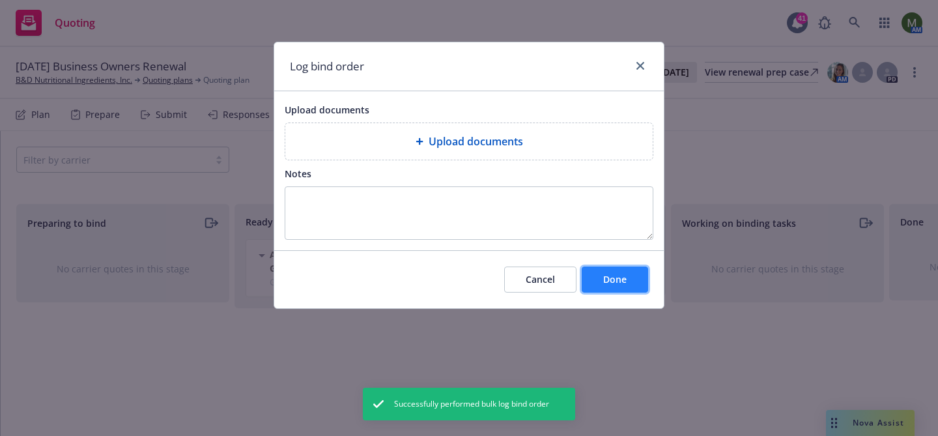
click at [637, 279] on button "Done" at bounding box center [615, 279] width 66 height 26
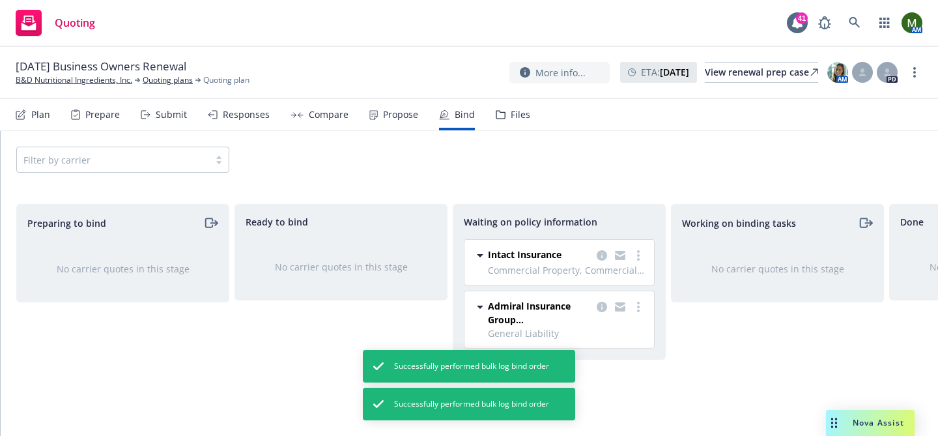
click at [232, 119] on div "Responses" at bounding box center [246, 114] width 47 height 10
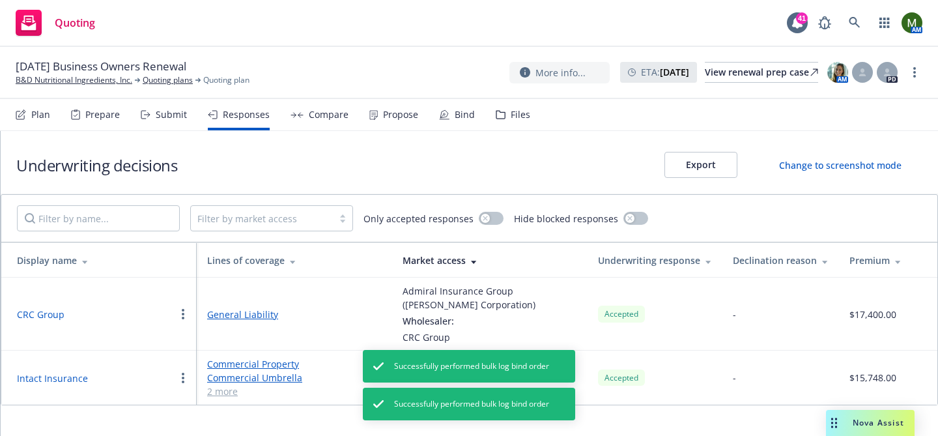
click at [52, 377] on button "Intact Insurance" at bounding box center [52, 378] width 71 height 14
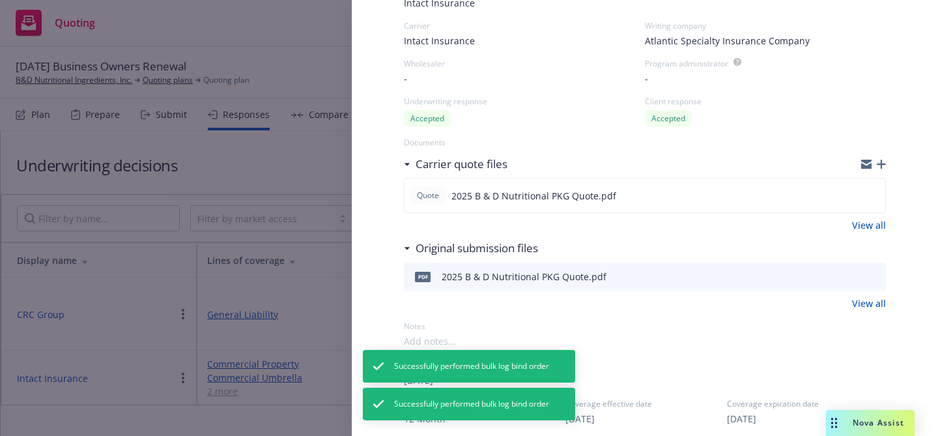
scroll to position [98, 0]
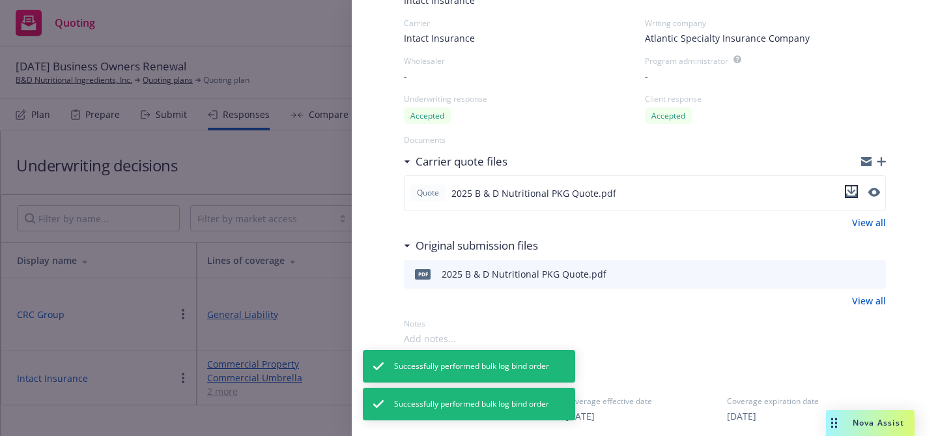
click at [851, 195] on icon "download file" at bounding box center [851, 191] width 10 height 10
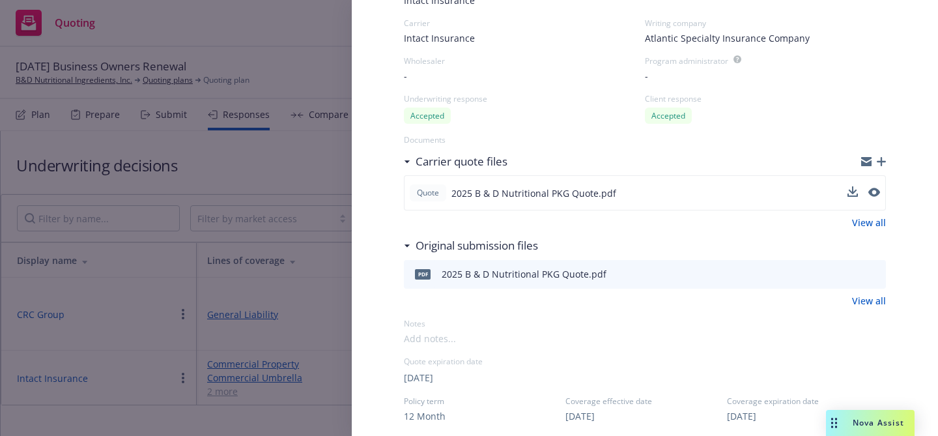
scroll to position [0, 0]
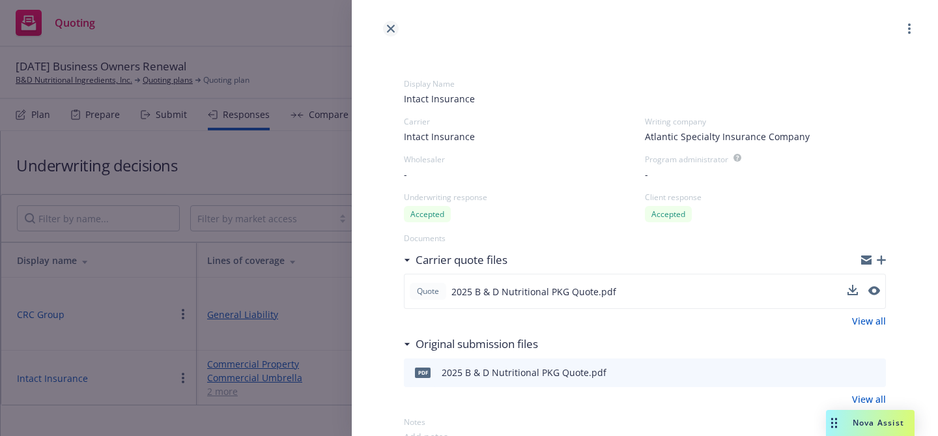
click at [388, 29] on icon "close" at bounding box center [391, 29] width 8 height 8
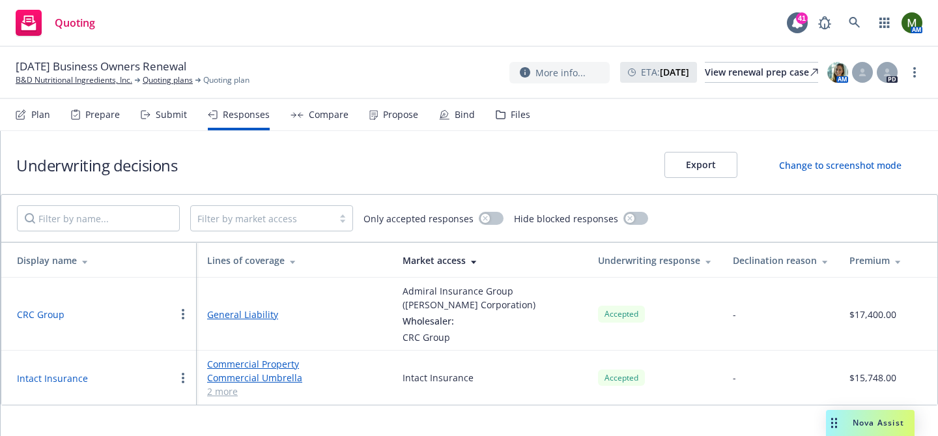
click at [59, 316] on button "CRC Group" at bounding box center [41, 314] width 48 height 14
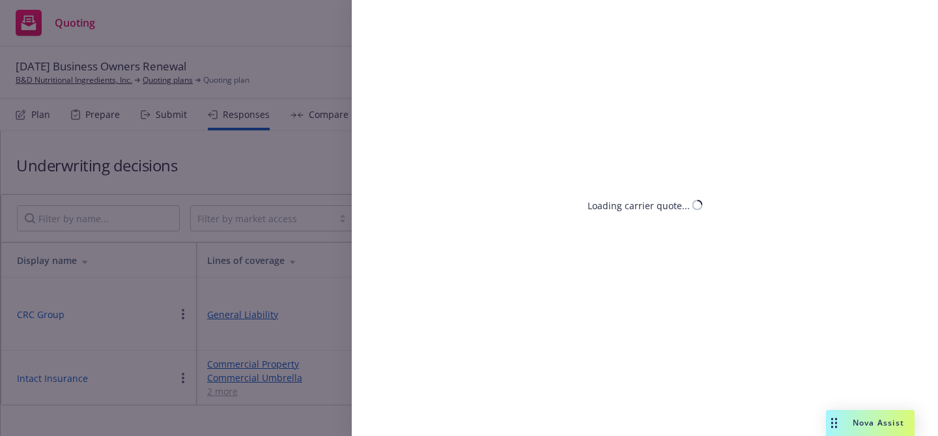
select select "CA"
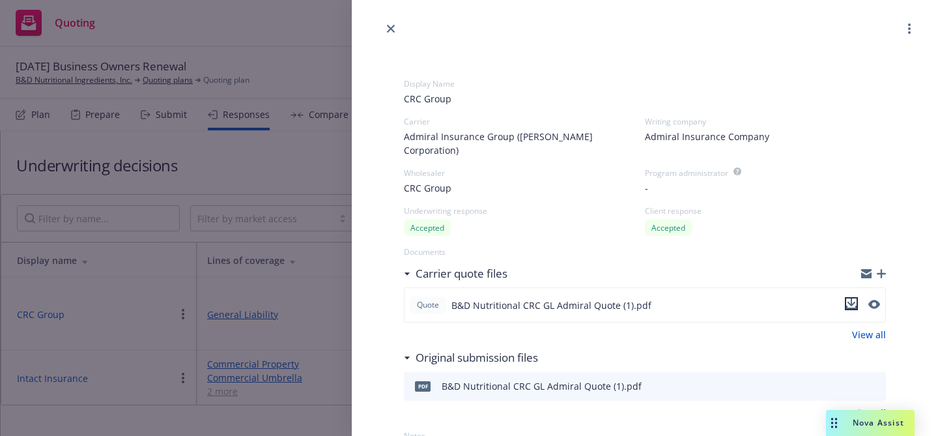
click at [852, 298] on icon "download file" at bounding box center [851, 303] width 10 height 10
click at [397, 27] on link "close" at bounding box center [391, 29] width 16 height 16
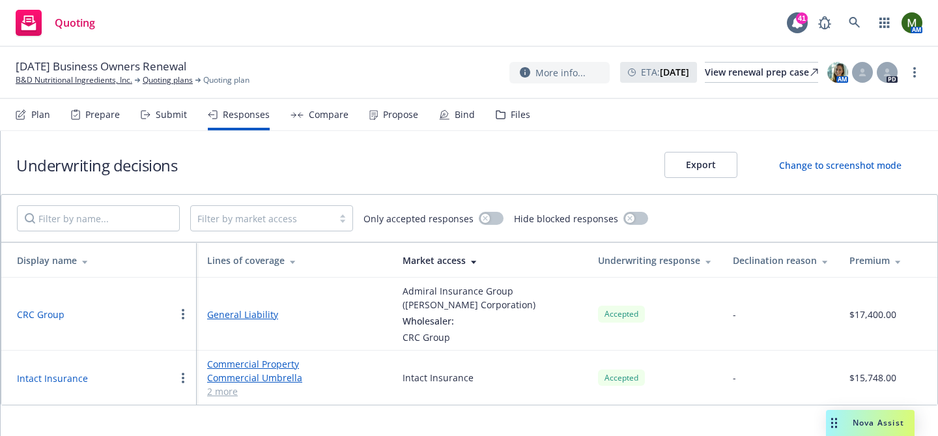
click at [455, 120] on div "Bind" at bounding box center [465, 114] width 20 height 10
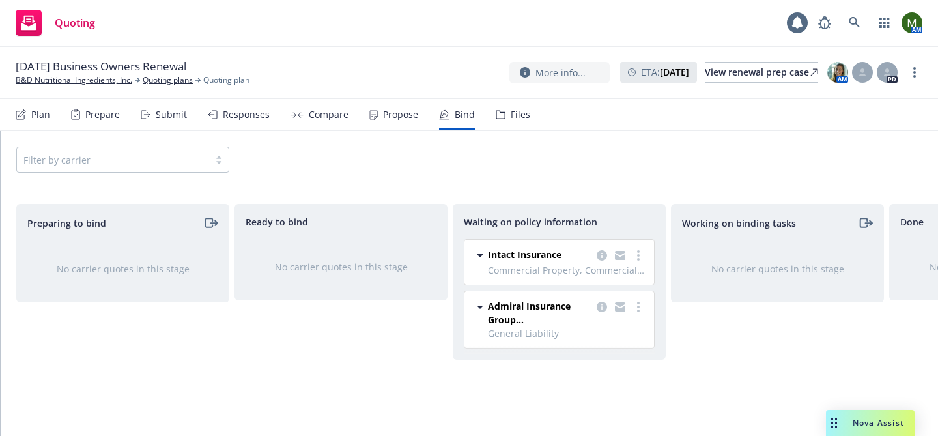
click at [501, 112] on div "Files" at bounding box center [513, 114] width 35 height 31
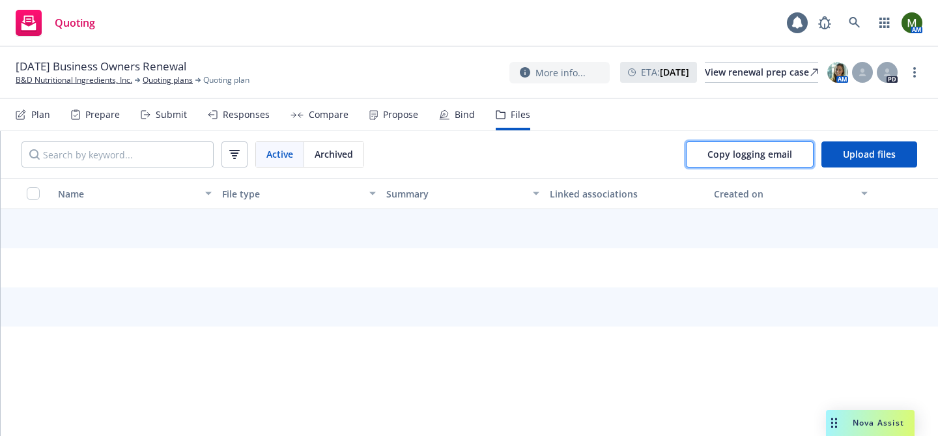
click at [727, 156] on span "Copy logging email" at bounding box center [749, 154] width 85 height 12
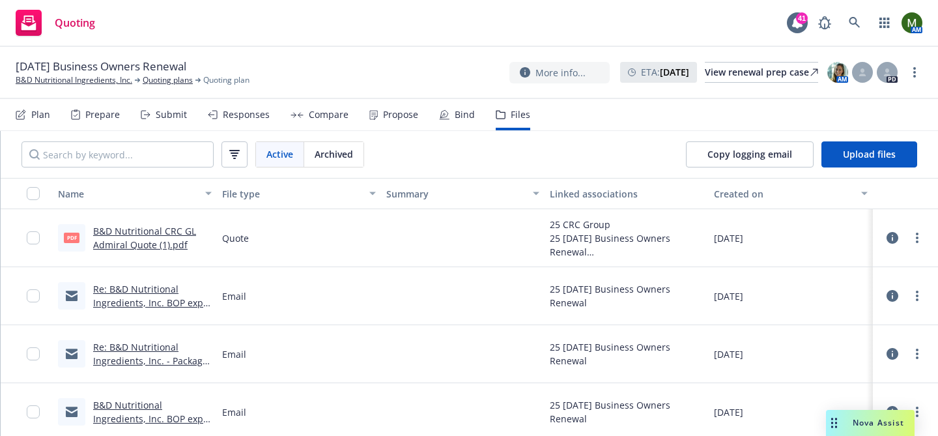
click at [105, 115] on div "Prepare" at bounding box center [102, 114] width 35 height 10
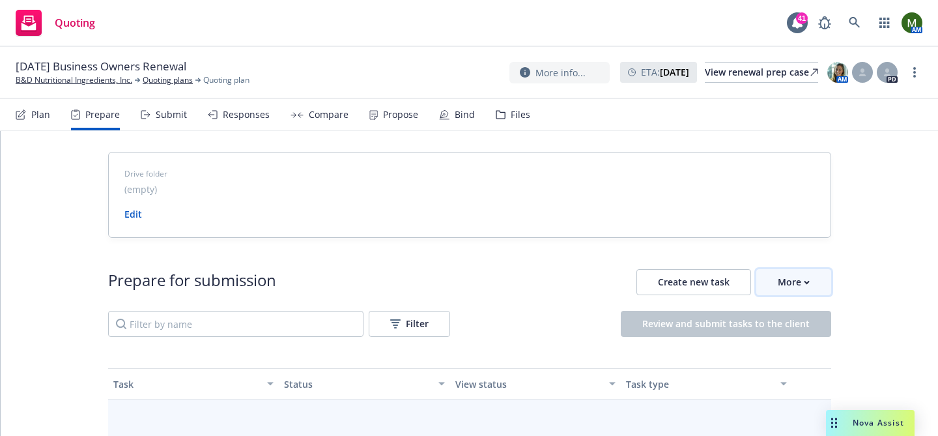
click at [785, 287] on div "More" at bounding box center [794, 282] width 32 height 25
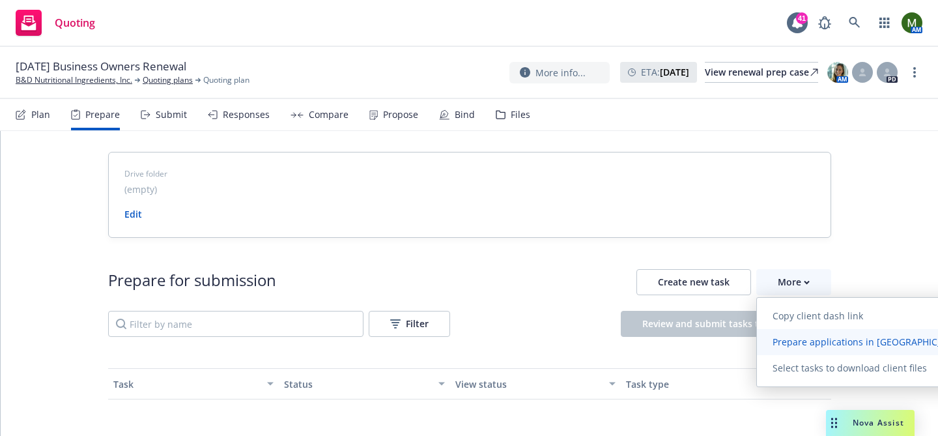
click at [783, 343] on span "Prepare applications in Indio" at bounding box center [870, 341] width 227 height 12
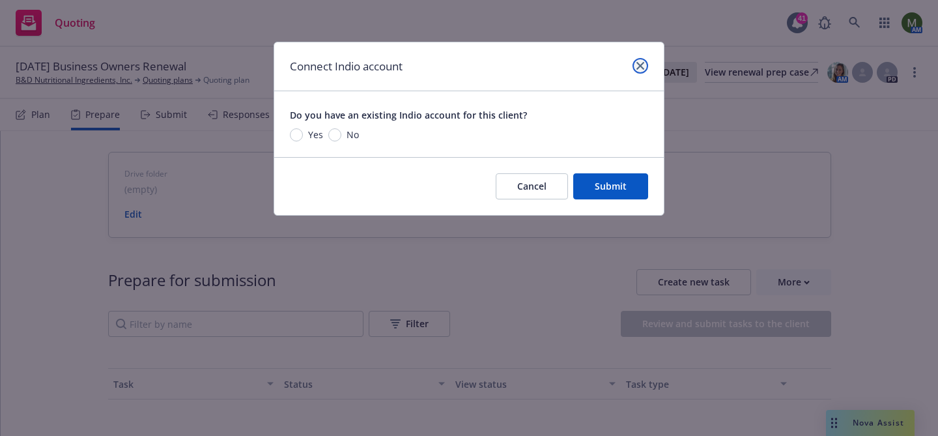
click at [637, 69] on icon "close" at bounding box center [640, 66] width 8 height 8
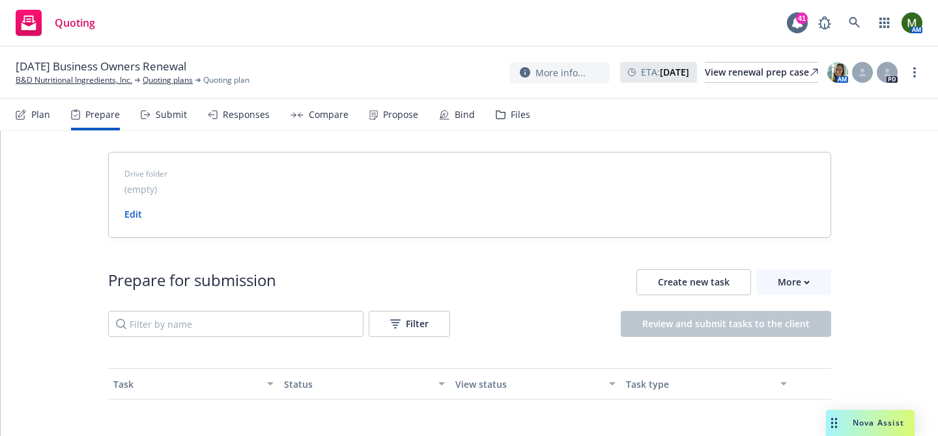
click at [526, 118] on nav "Plan Prepare Submit Responses Compare Propose Bind Files" at bounding box center [469, 114] width 907 height 31
click at [516, 118] on div "Files" at bounding box center [521, 114] width 20 height 10
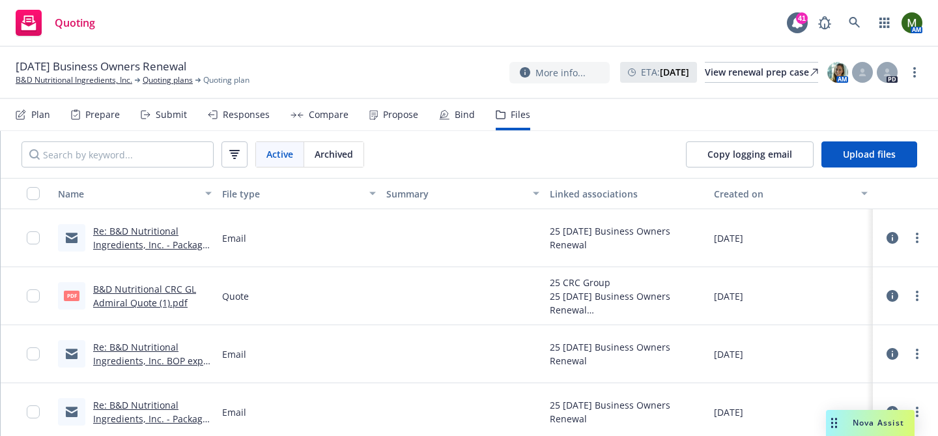
scroll to position [407, 0]
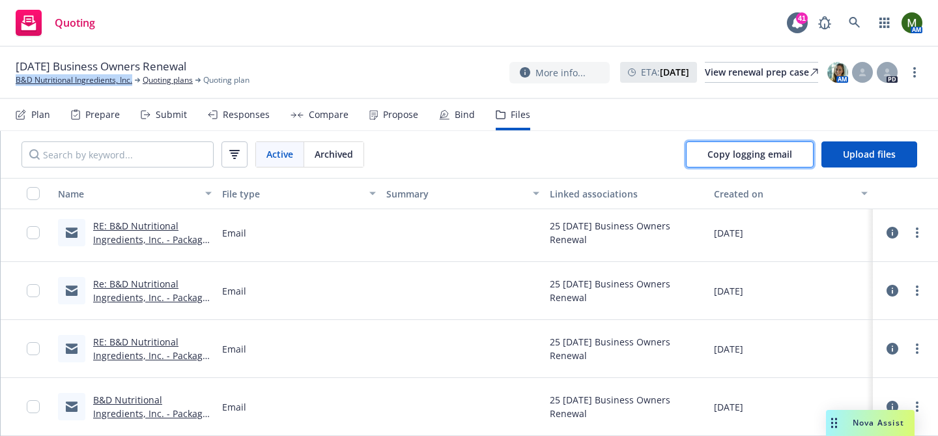
click at [730, 148] on span "Copy logging email" at bounding box center [749, 154] width 85 height 12
